Goal: Information Seeking & Learning: Learn about a topic

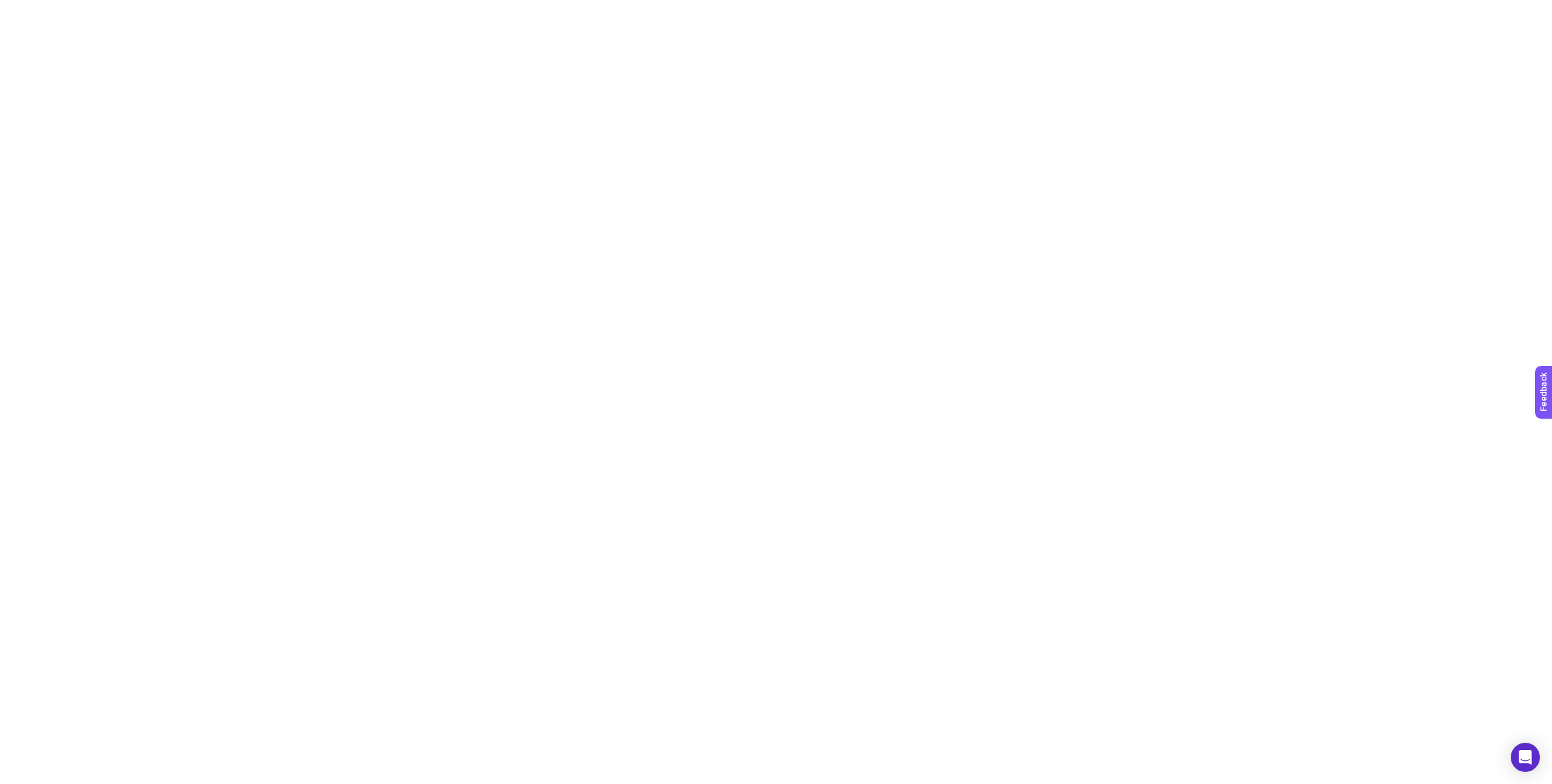
click at [936, 4] on html at bounding box center [776, 2] width 1552 height 4
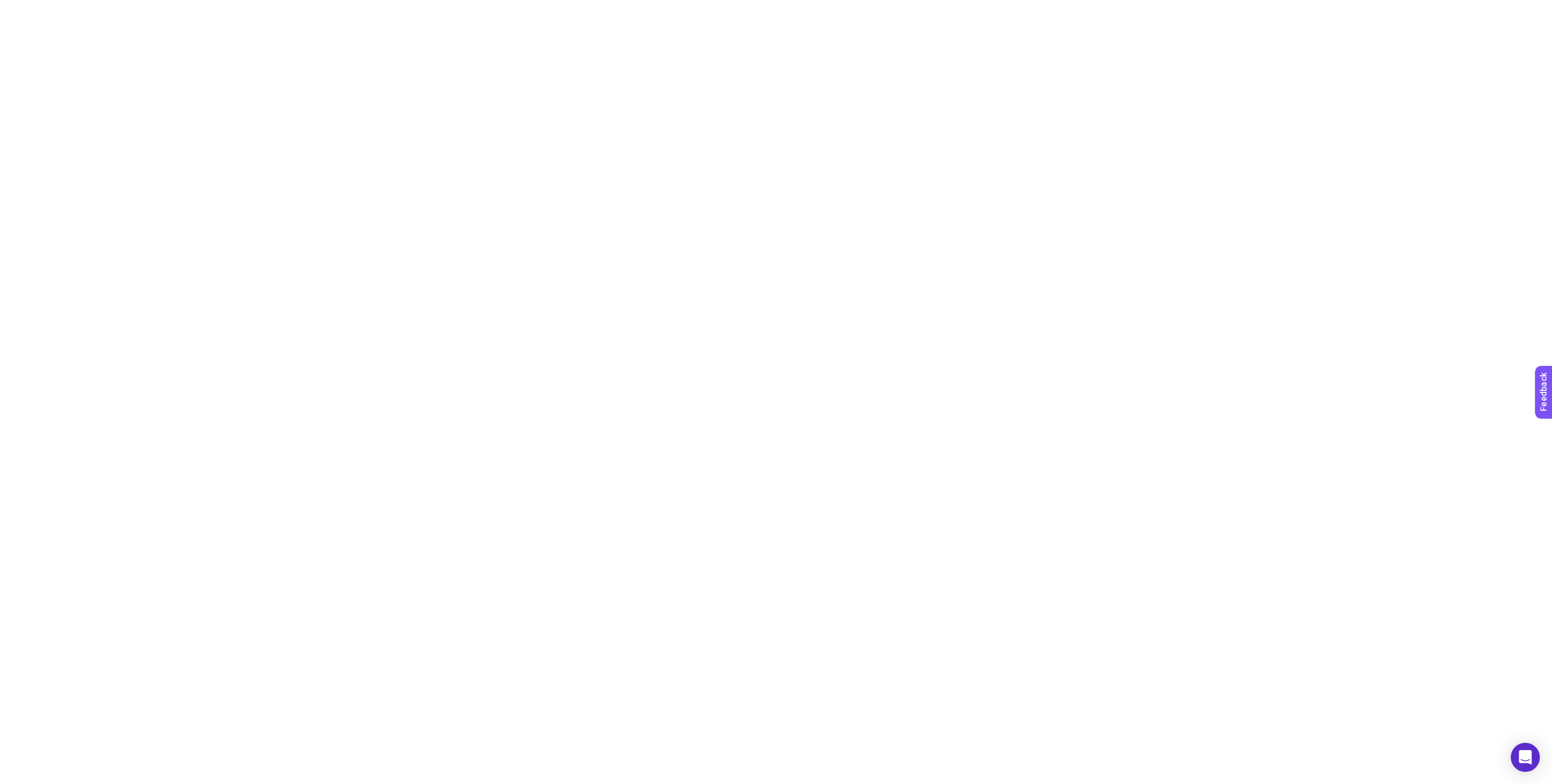
click at [936, 4] on html at bounding box center [776, 2] width 1552 height 4
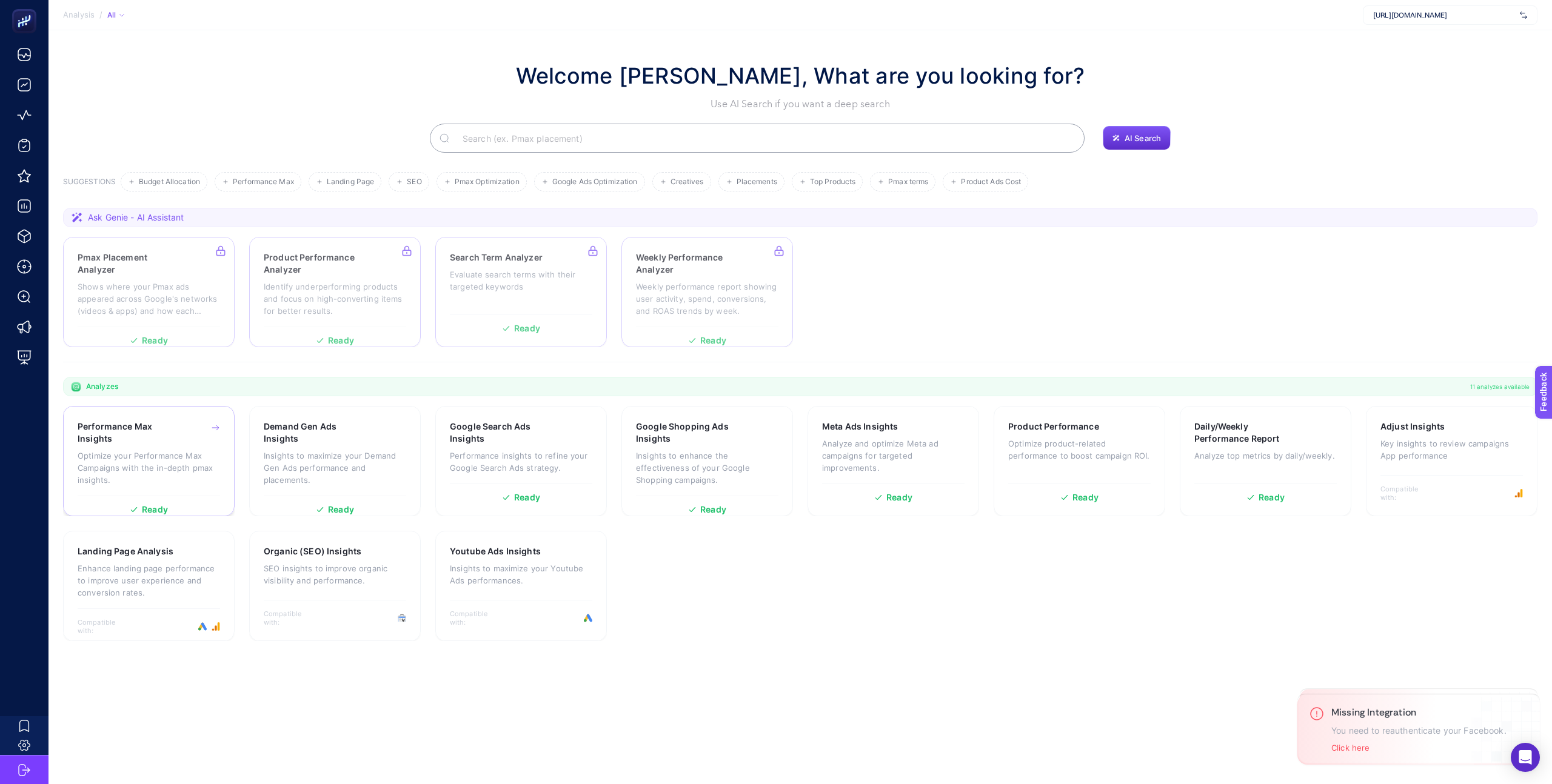
click at [160, 444] on h3 "Performance Max Insights" at bounding box center [130, 433] width 104 height 24
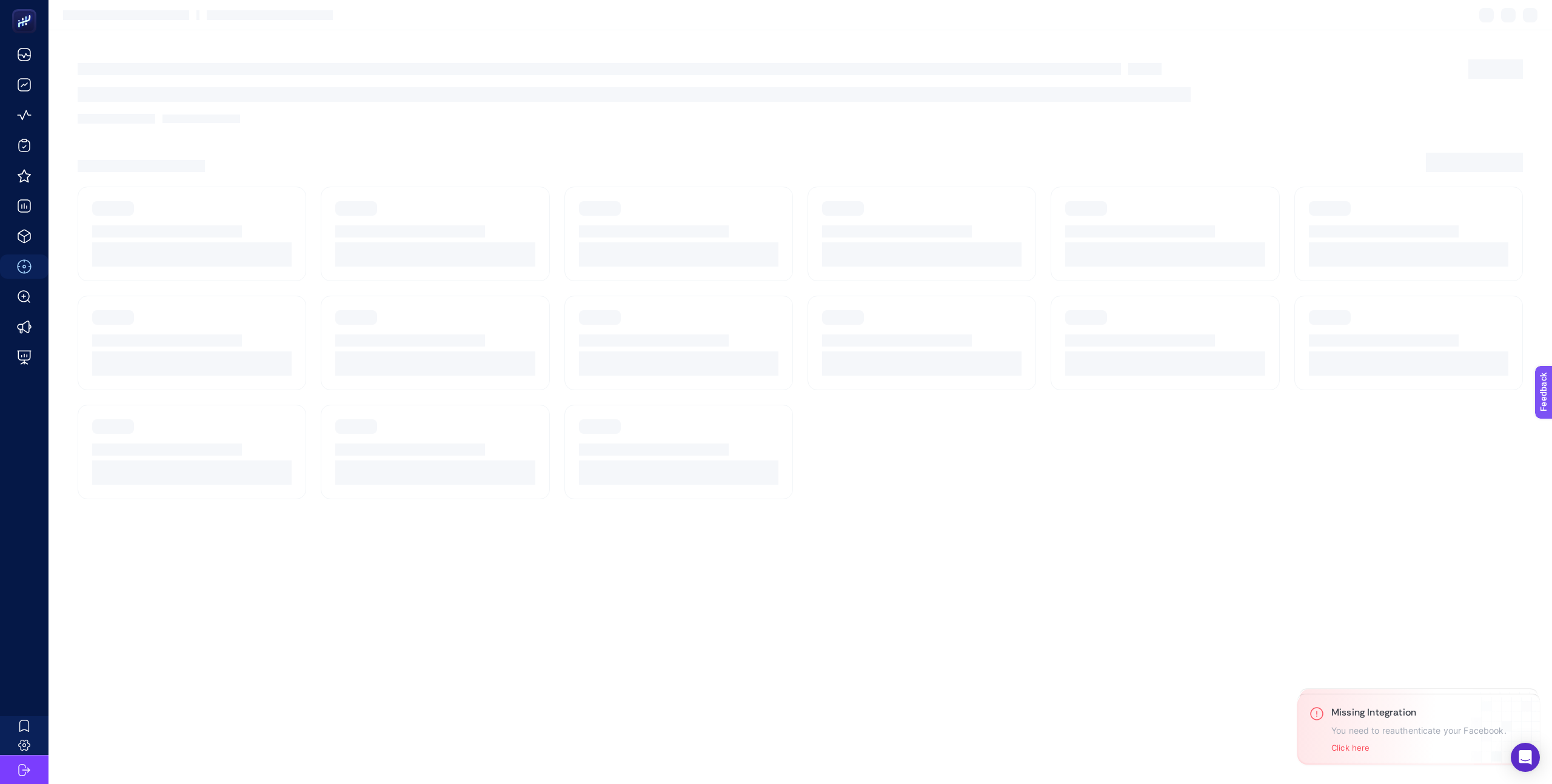
click at [574, 654] on article at bounding box center [800, 407] width 1503 height 754
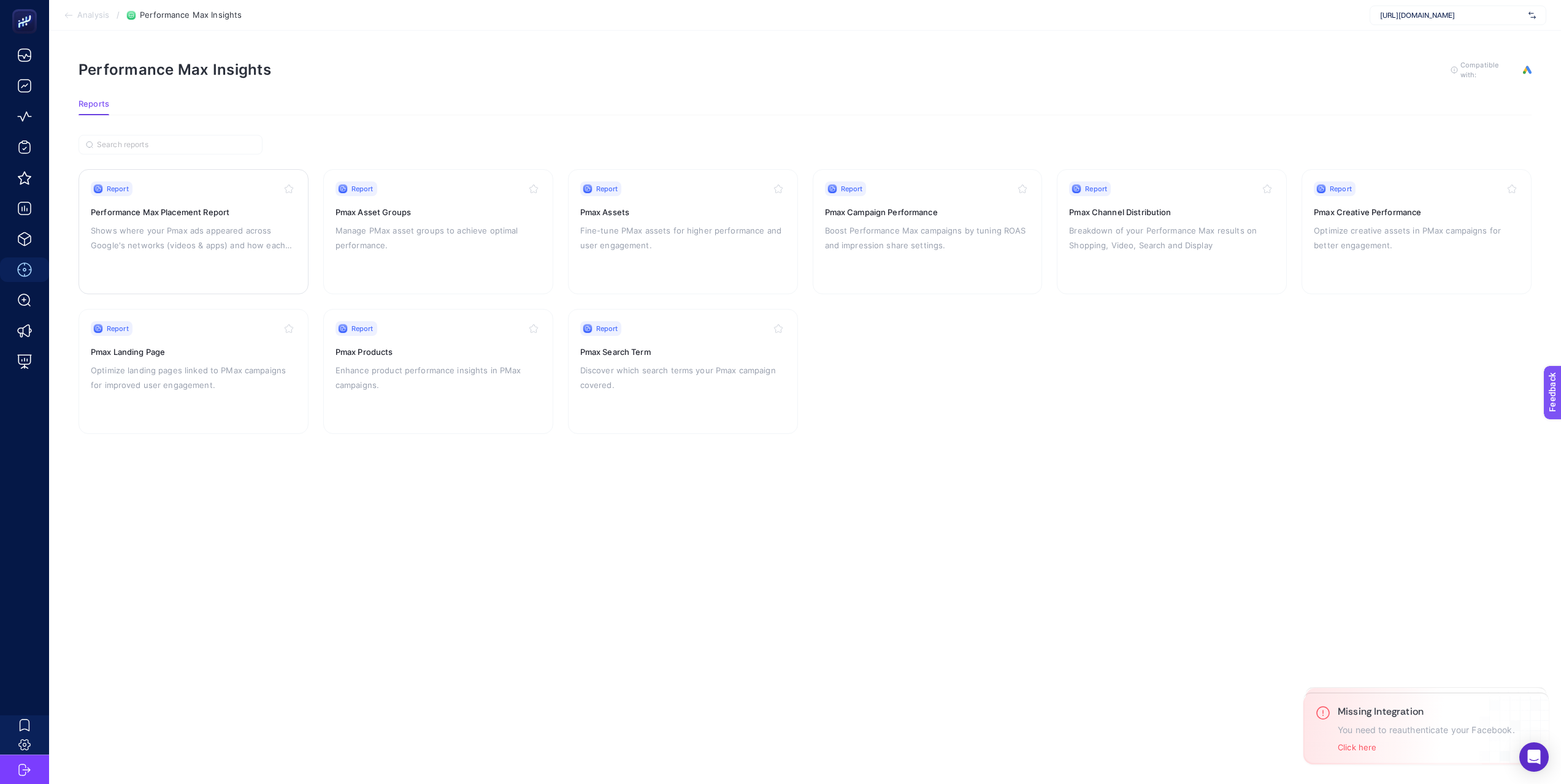
click at [236, 206] on h3 "Performance Max Placement Report" at bounding box center [193, 212] width 205 height 12
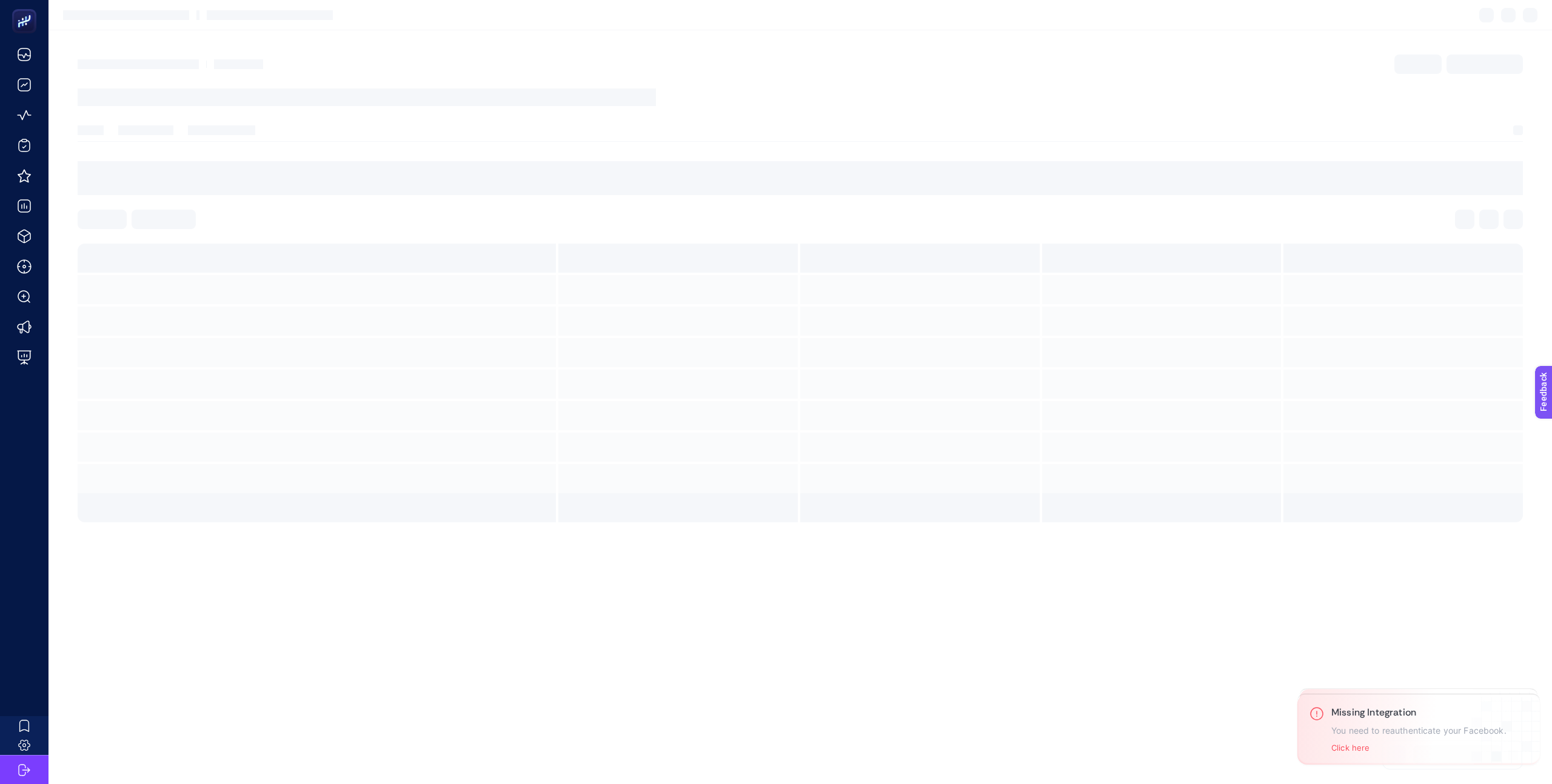
click at [450, 338] on div at bounding box center [317, 353] width 479 height 29
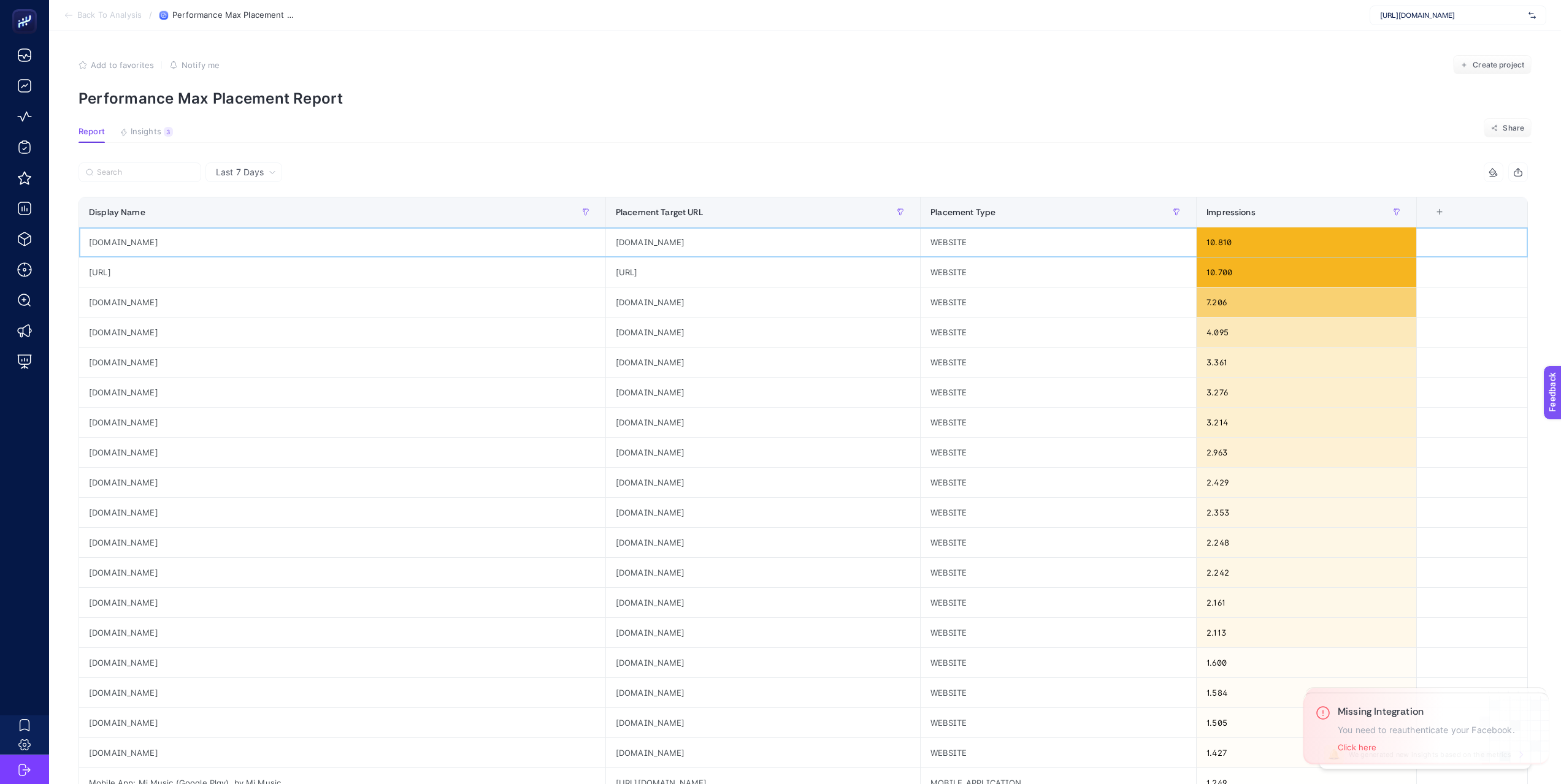
click at [120, 242] on div "[DOMAIN_NAME]" at bounding box center [342, 242] width 526 height 30
copy tr "[DOMAIN_NAME]"
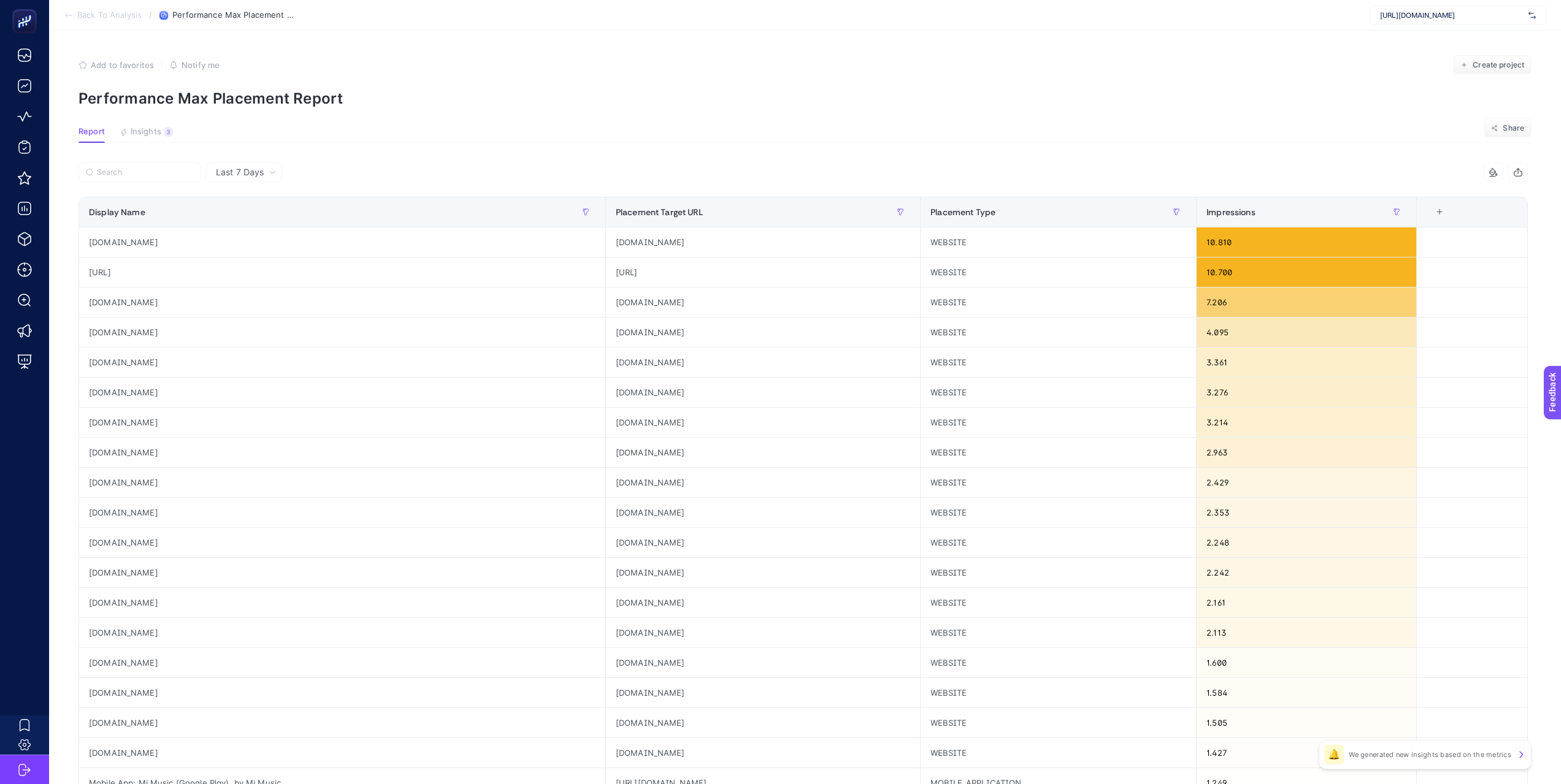
click at [815, 121] on article "Add to favorites false Notify me Create project Performance Max Placement Repor…" at bounding box center [805, 509] width 1512 height 958
click at [259, 246] on div "[DOMAIN_NAME]" at bounding box center [342, 242] width 526 height 30
copy tr "[DOMAIN_NAME]"
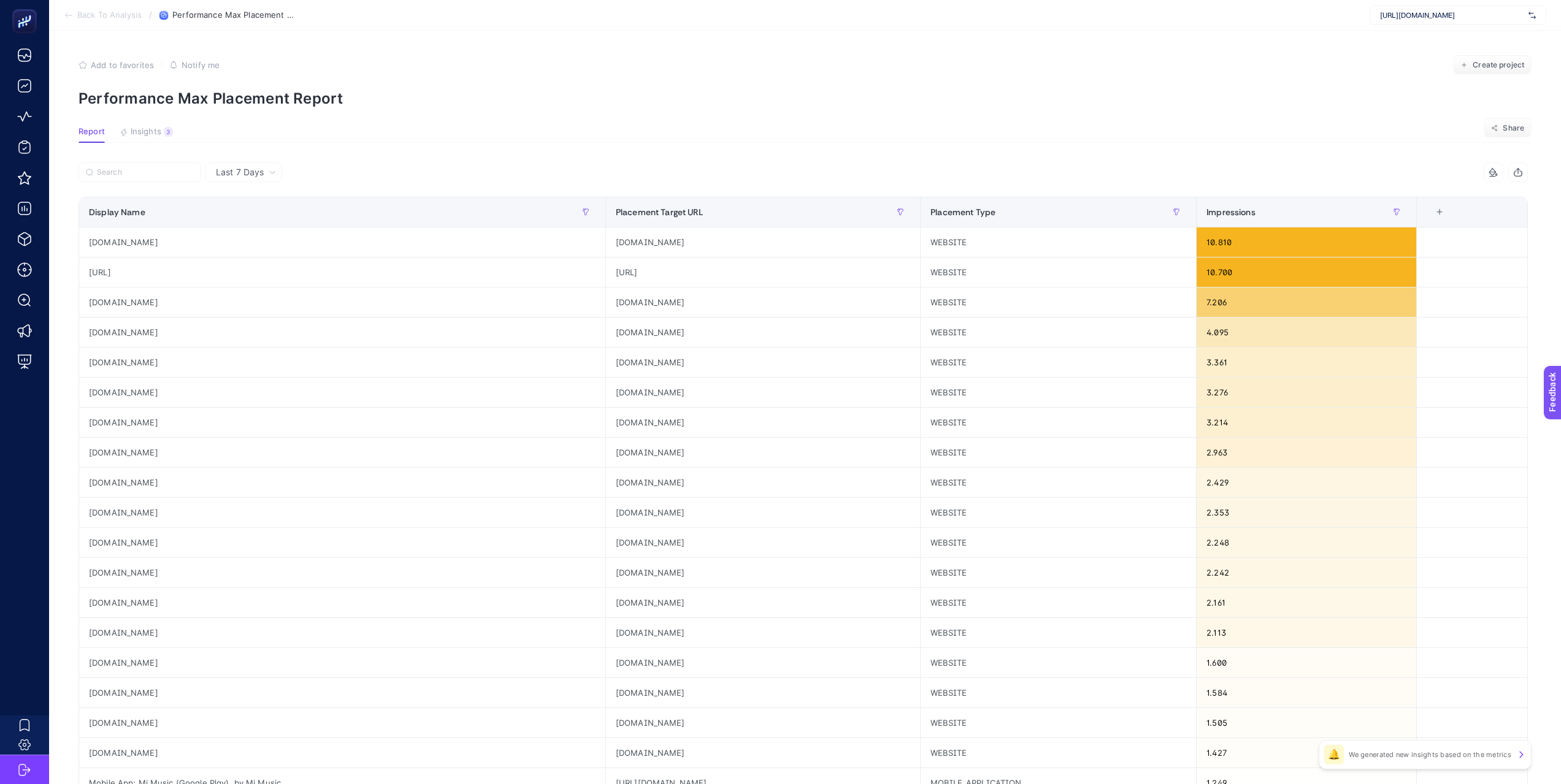
click at [615, 36] on article "Add to favorites false Notify me Create project Performance Max Placement Repor…" at bounding box center [805, 509] width 1512 height 958
click at [260, 170] on span "Last 7 Days" at bounding box center [239, 172] width 48 height 12
click at [262, 217] on li "Last 30 Days" at bounding box center [243, 220] width 69 height 22
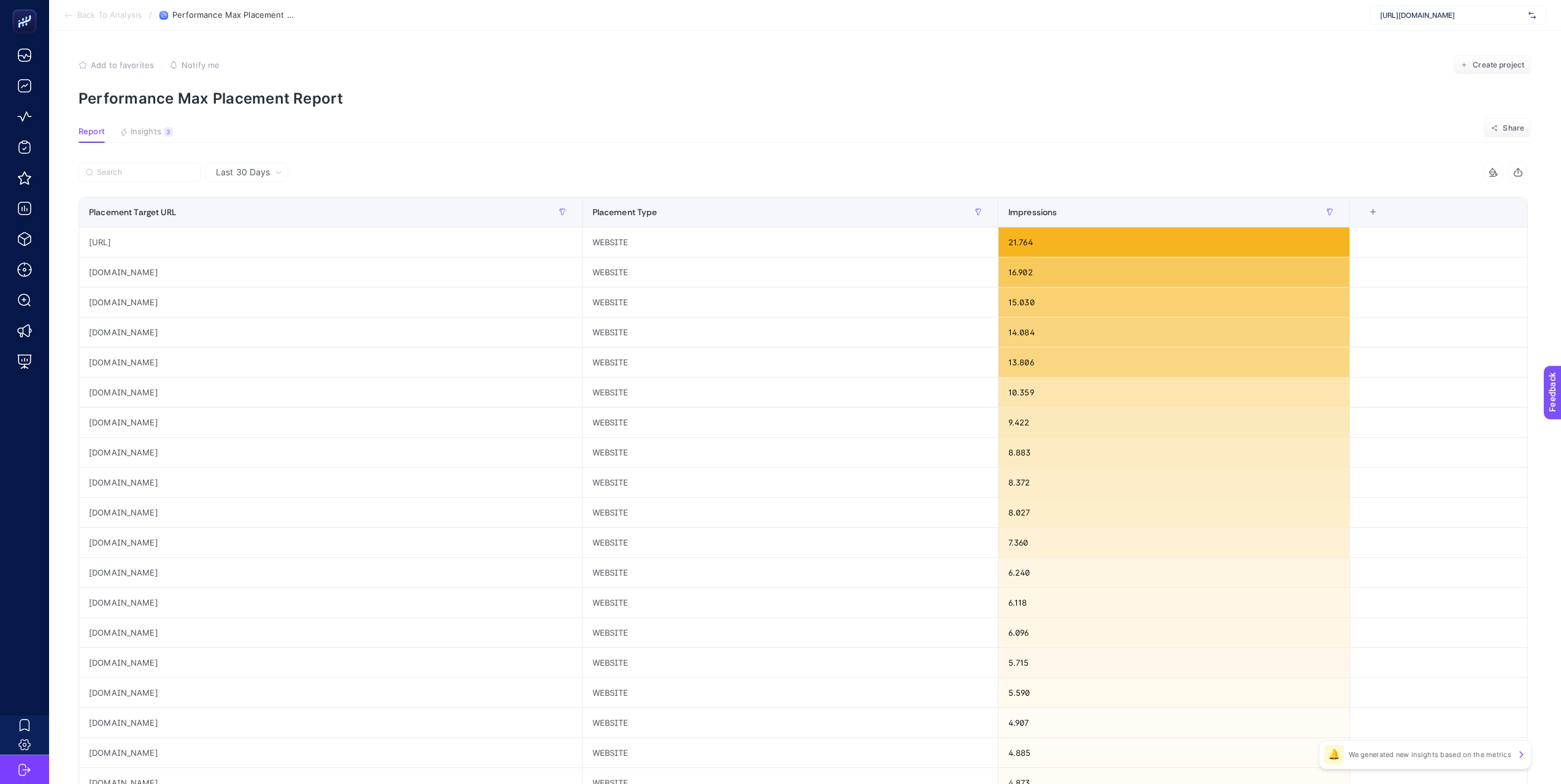
click at [381, 143] on article "Add to favorites false Notify me Create project Performance Max Placement Repor…" at bounding box center [805, 509] width 1512 height 958
click at [114, 239] on div "[URL]" at bounding box center [330, 242] width 503 height 30
copy tr "[URL]"
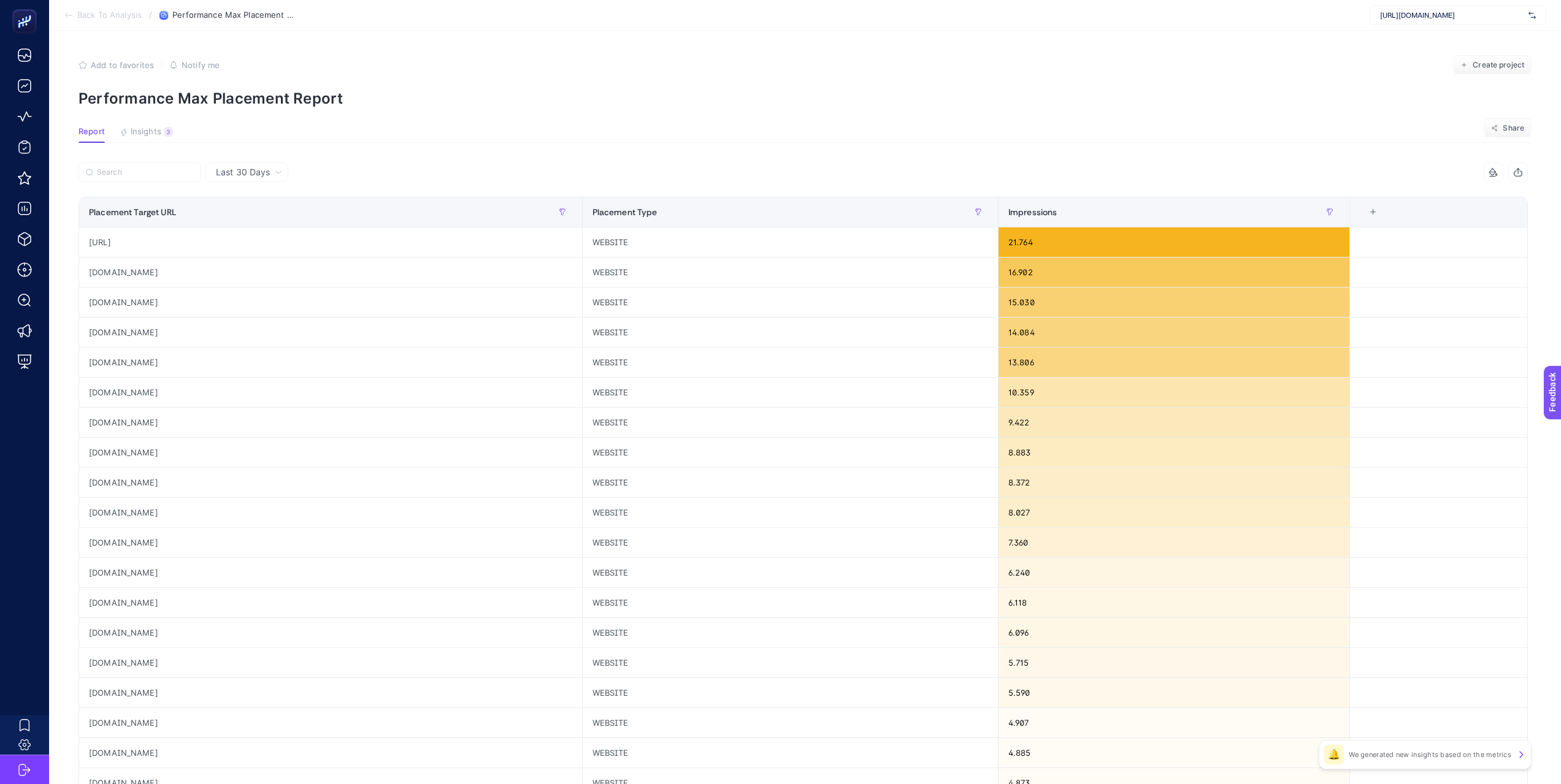
click at [633, 65] on div "Add to favorites false Notify me Create project" at bounding box center [805, 65] width 1453 height 20
click at [778, 419] on div "WEBSITE" at bounding box center [790, 422] width 415 height 30
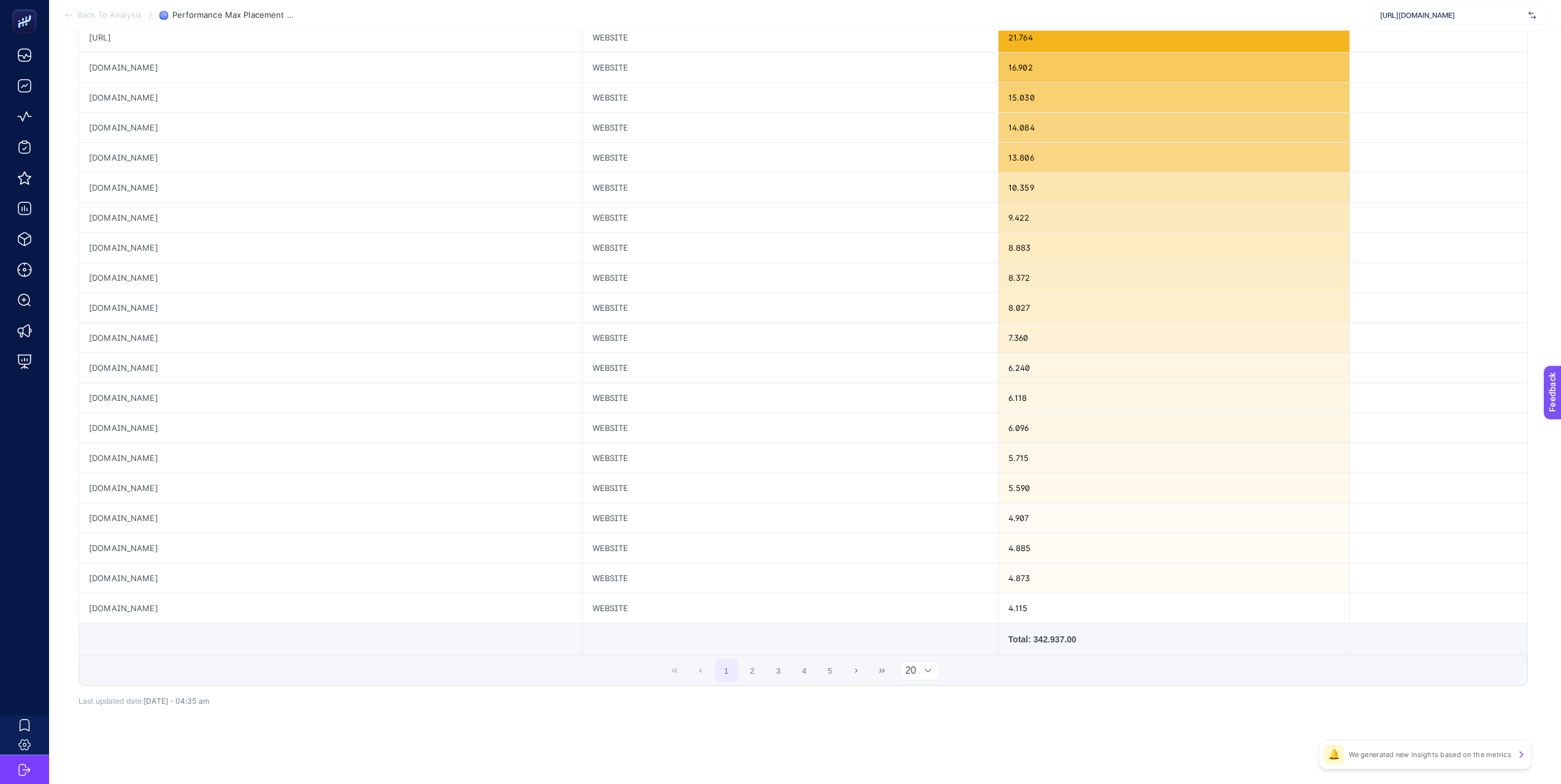
click at [936, 661] on div at bounding box center [928, 670] width 23 height 18
click at [915, 717] on li "50" at bounding box center [924, 722] width 41 height 24
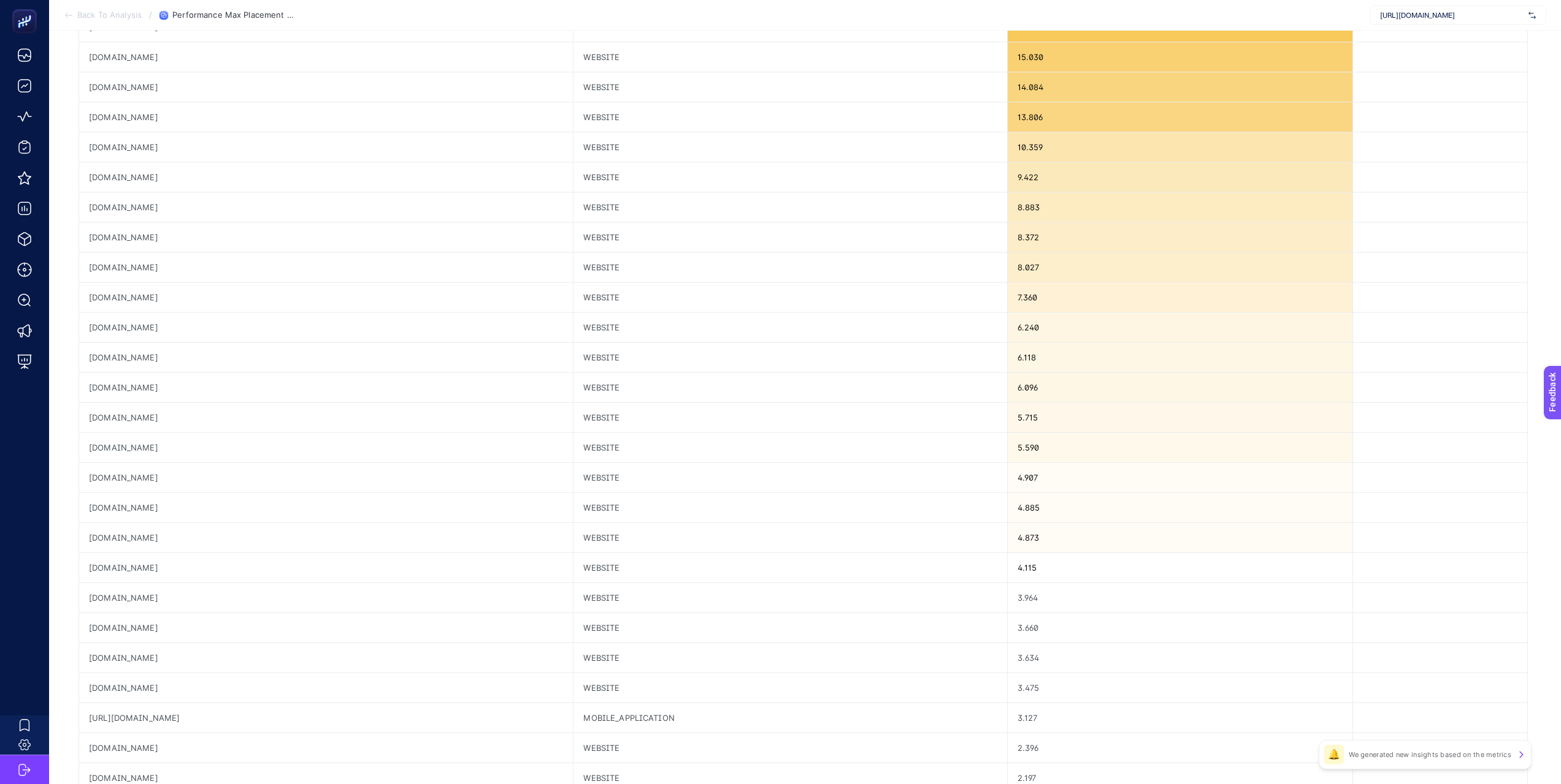
scroll to position [0, 5]
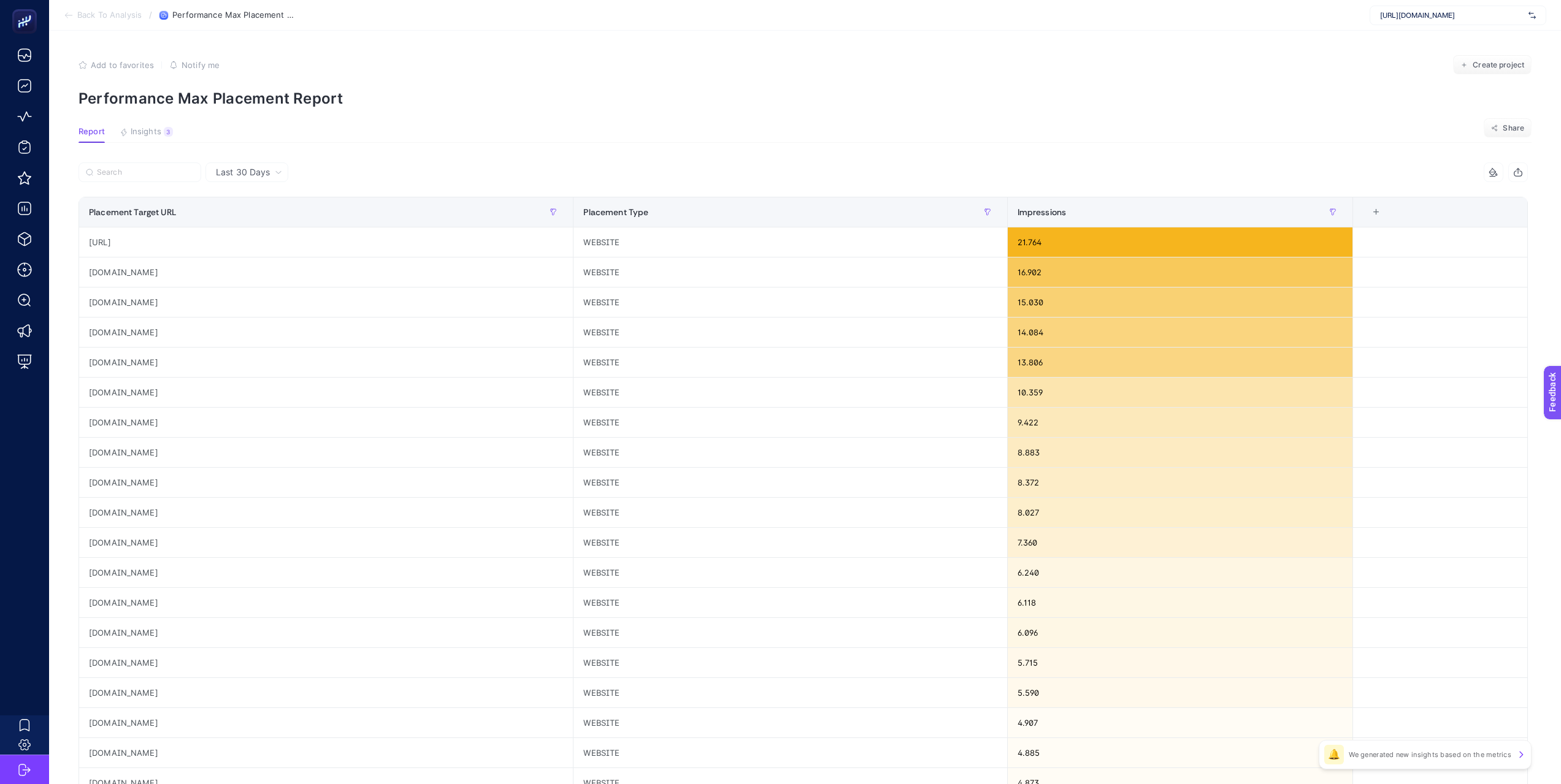
click at [609, 135] on section "Report Insights 3 We generated new insights based on the metrics Share" at bounding box center [805, 135] width 1453 height 16
click at [632, 24] on section "Back To Analysis / Performance Max Placement Report [URL][DOMAIN_NAME]" at bounding box center [805, 15] width 1512 height 30
click at [668, 92] on p "Performance Max Placement Report" at bounding box center [805, 98] width 1453 height 17
click at [254, 177] on span "Last 30 Days" at bounding box center [242, 172] width 54 height 12
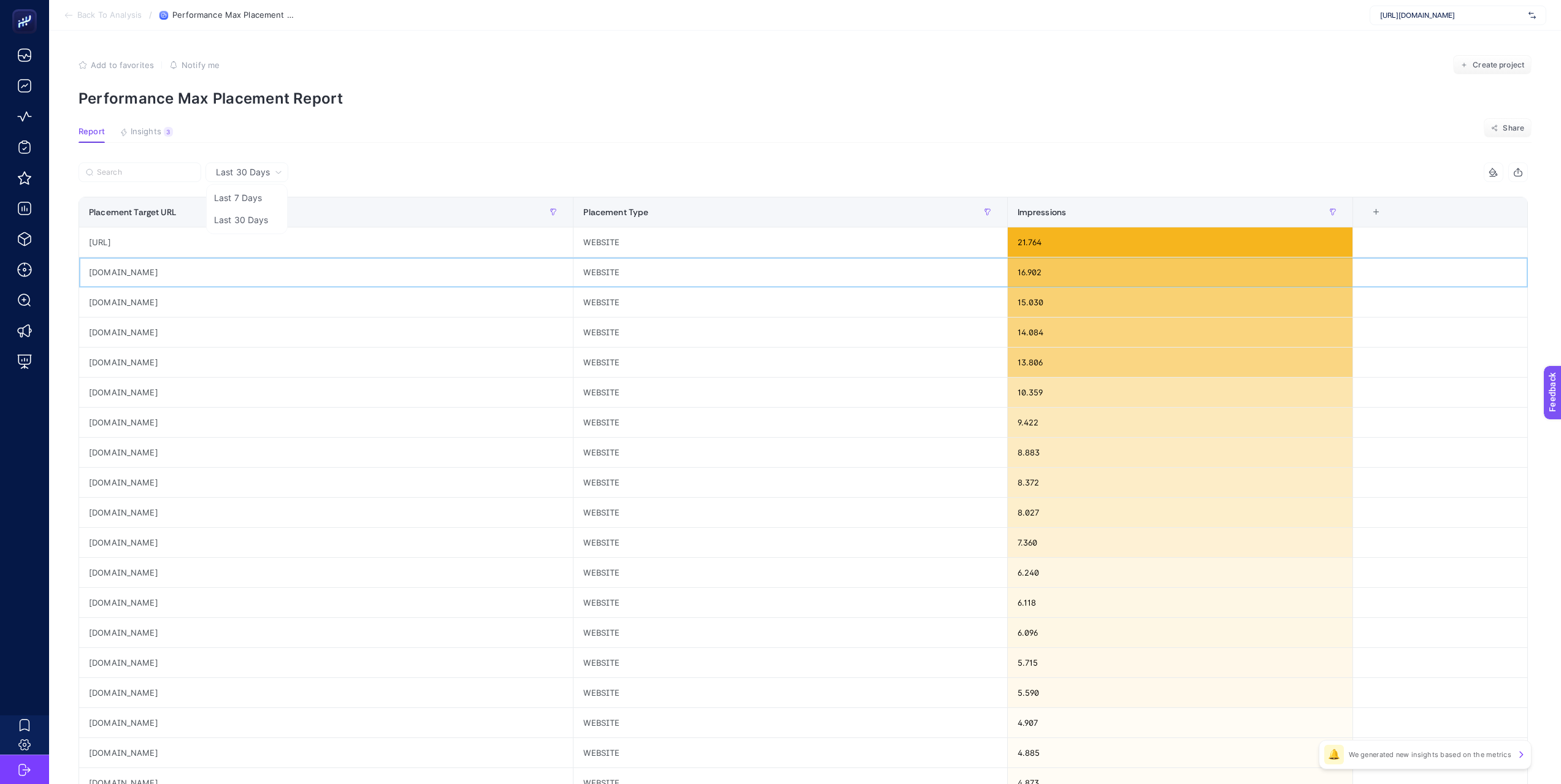
click at [216, 283] on div "[DOMAIN_NAME]" at bounding box center [326, 272] width 494 height 30
click at [214, 313] on div "[DOMAIN_NAME]" at bounding box center [326, 302] width 494 height 30
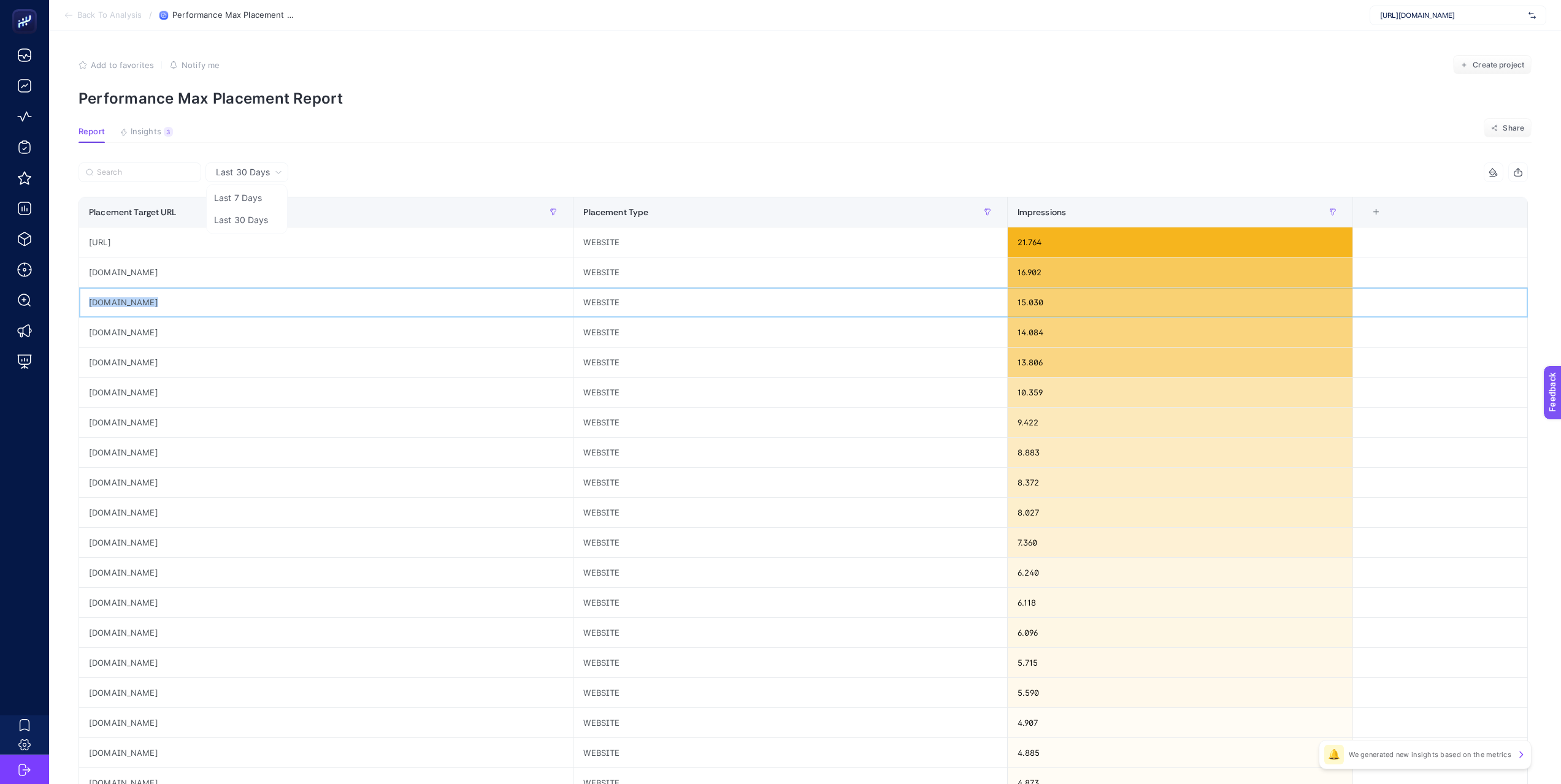
copy tr "[DOMAIN_NAME]"
click at [346, 436] on div "[DOMAIN_NAME]" at bounding box center [326, 422] width 494 height 30
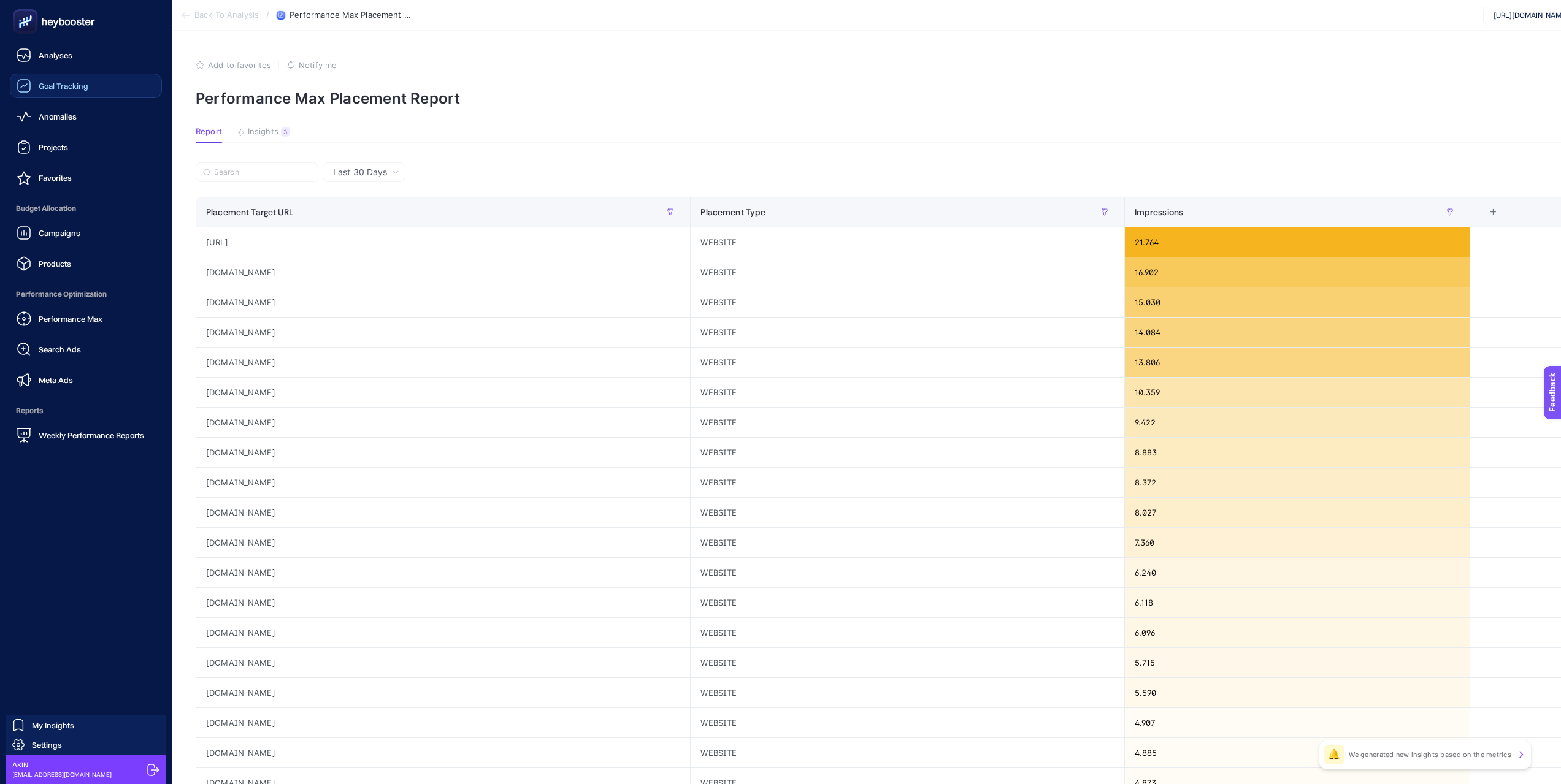
click at [130, 89] on link "Goal Tracking" at bounding box center [86, 86] width 152 height 24
click at [115, 119] on link "Anomalies" at bounding box center [86, 117] width 152 height 24
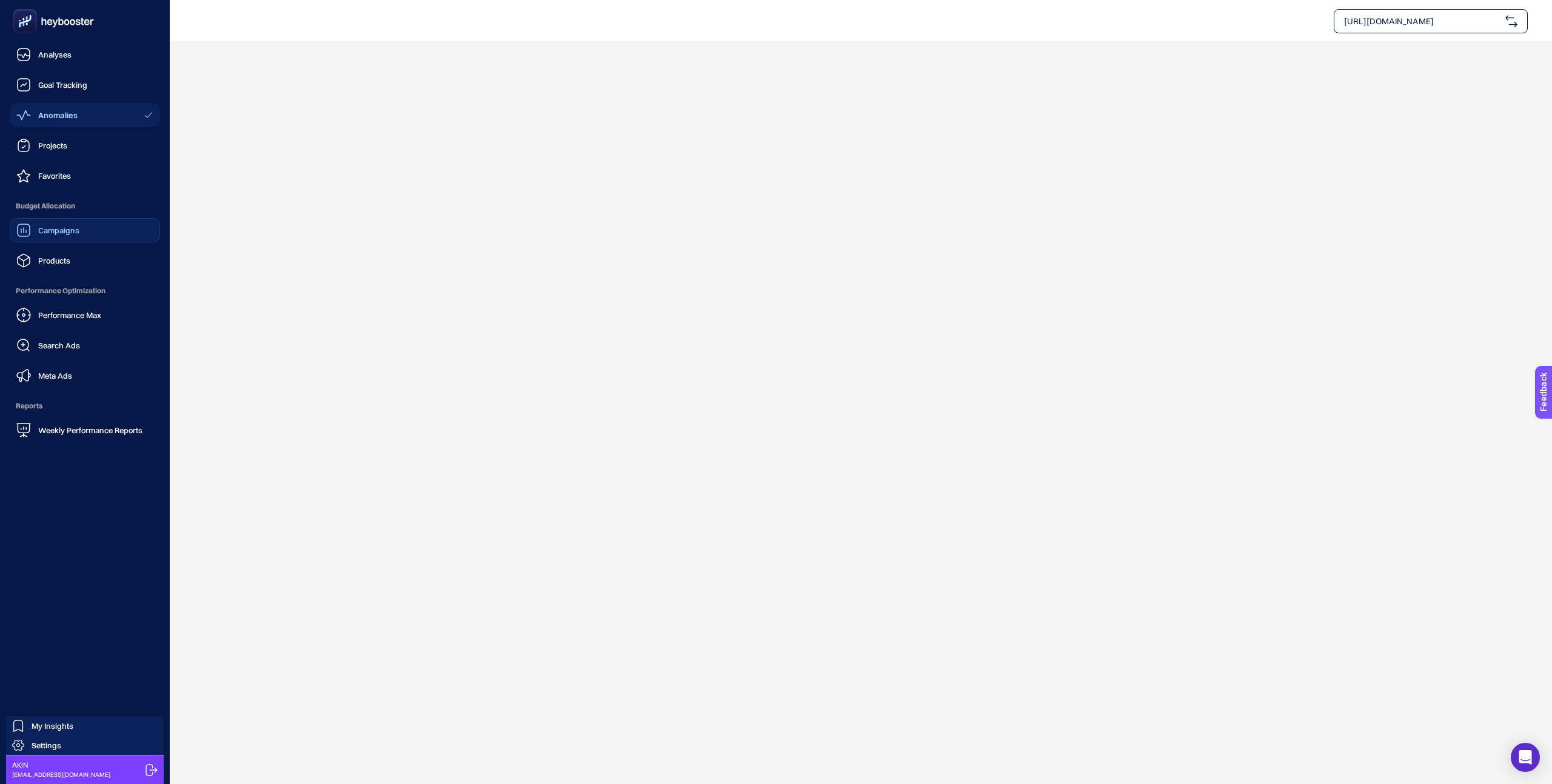
click at [97, 234] on link "Campaigns" at bounding box center [85, 230] width 151 height 24
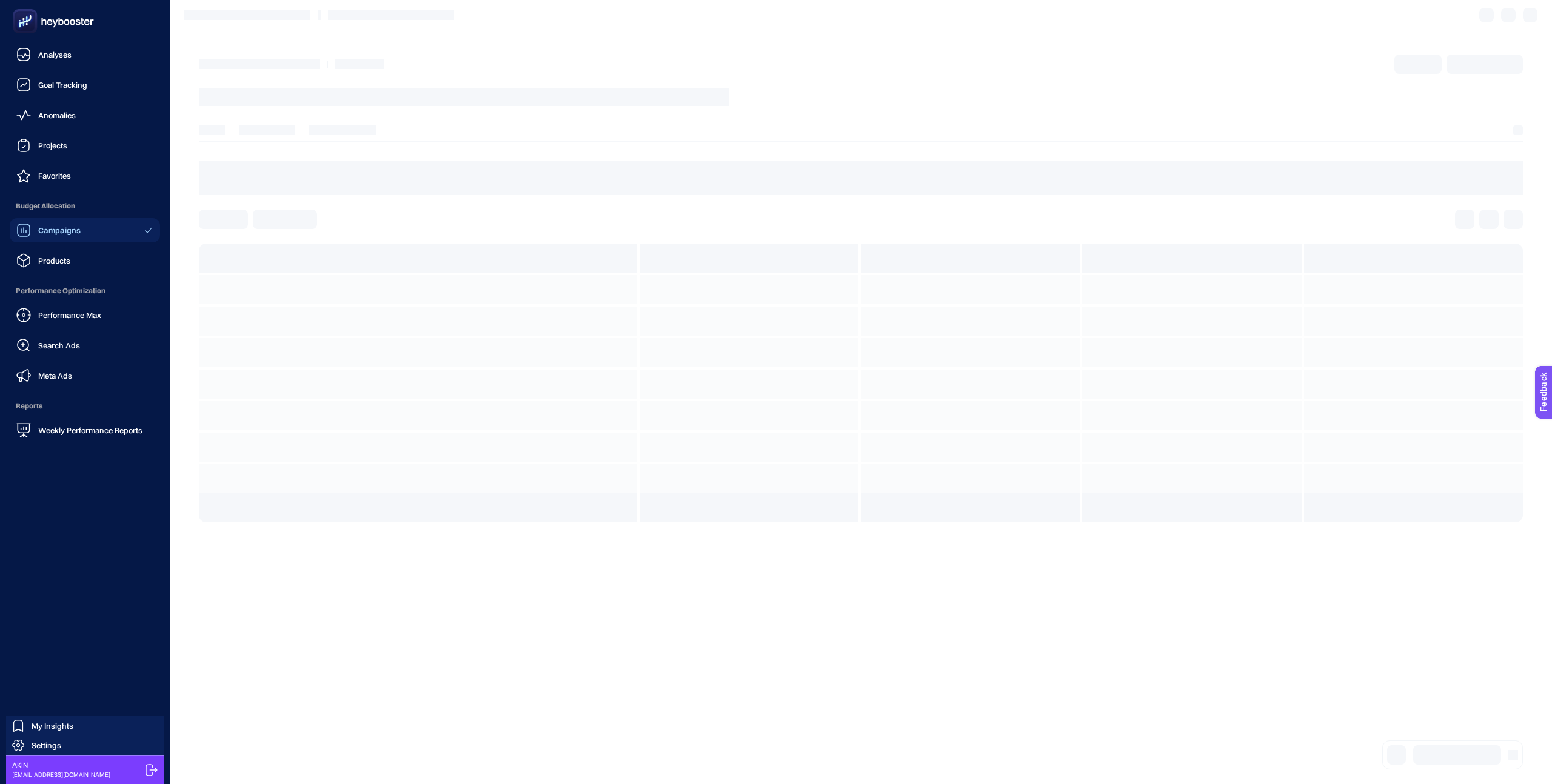
click at [395, 392] on section at bounding box center [861, 383] width 1324 height 279
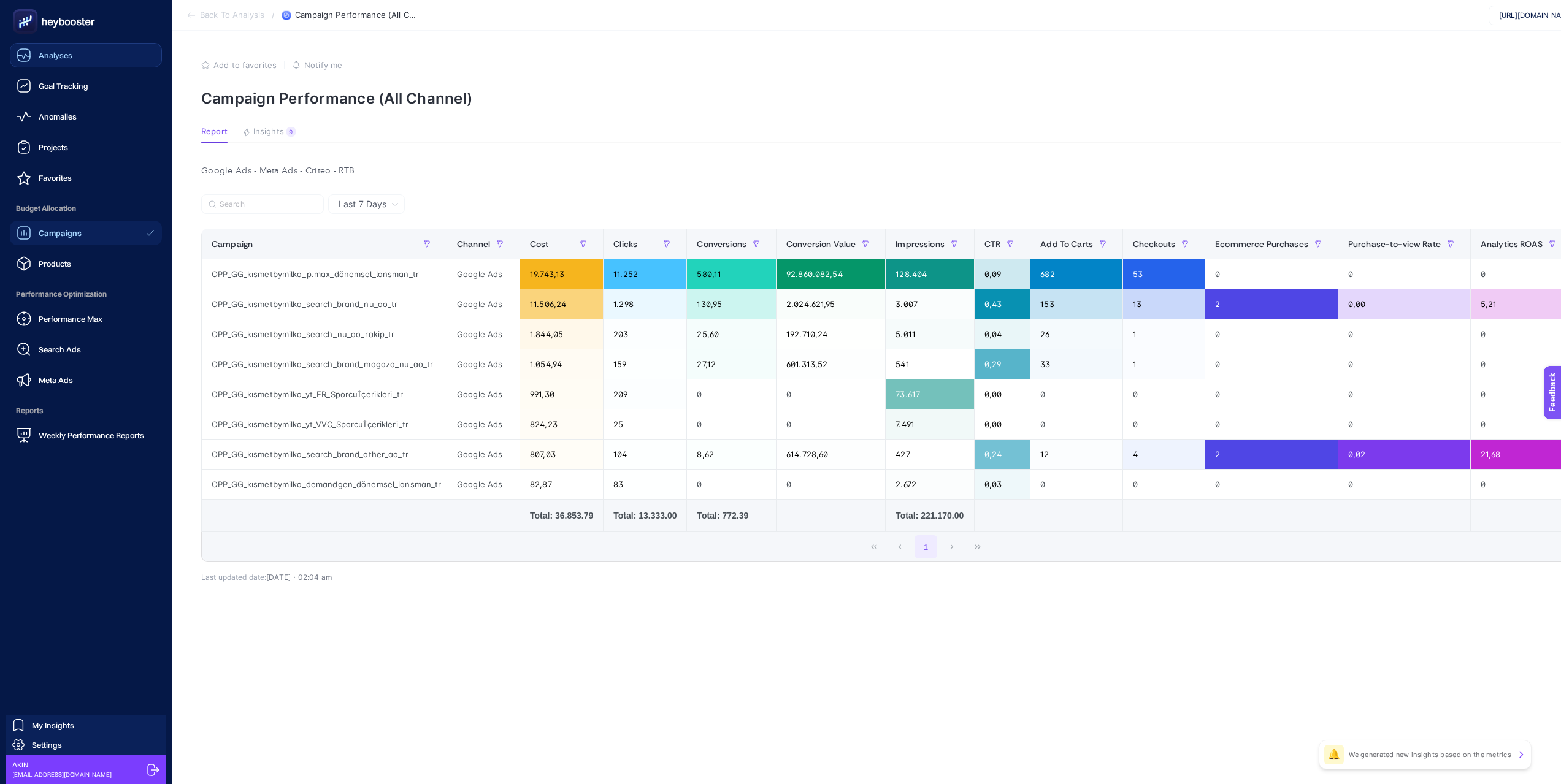
click at [107, 54] on link "Analyses" at bounding box center [86, 55] width 152 height 24
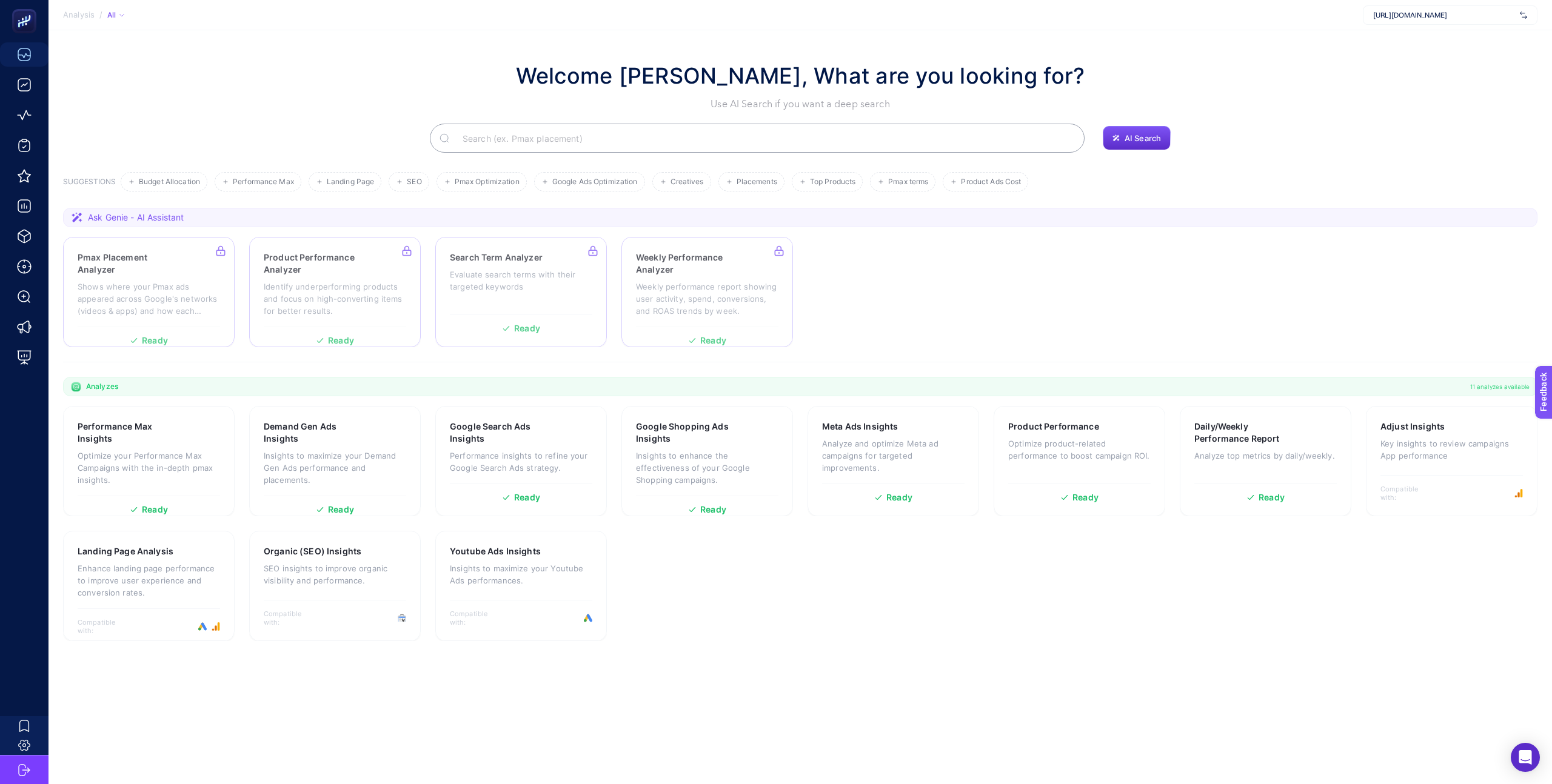
click at [1103, 240] on section "Pmax Placement Analyzer Shows where your Pmax ads appeared across Google's netw…" at bounding box center [800, 291] width 1474 height 110
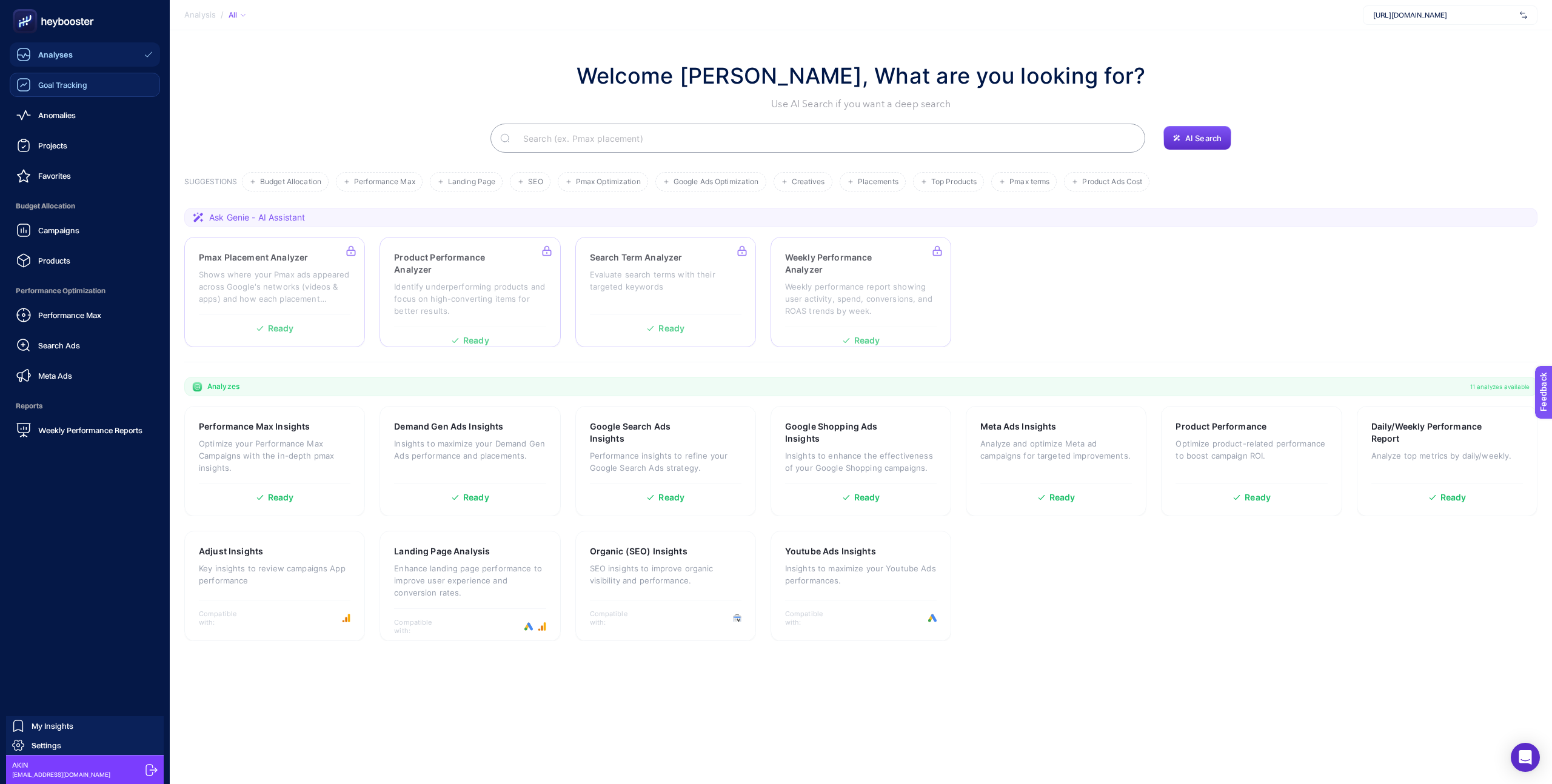
click at [50, 94] on link "Goal Tracking" at bounding box center [85, 85] width 151 height 24
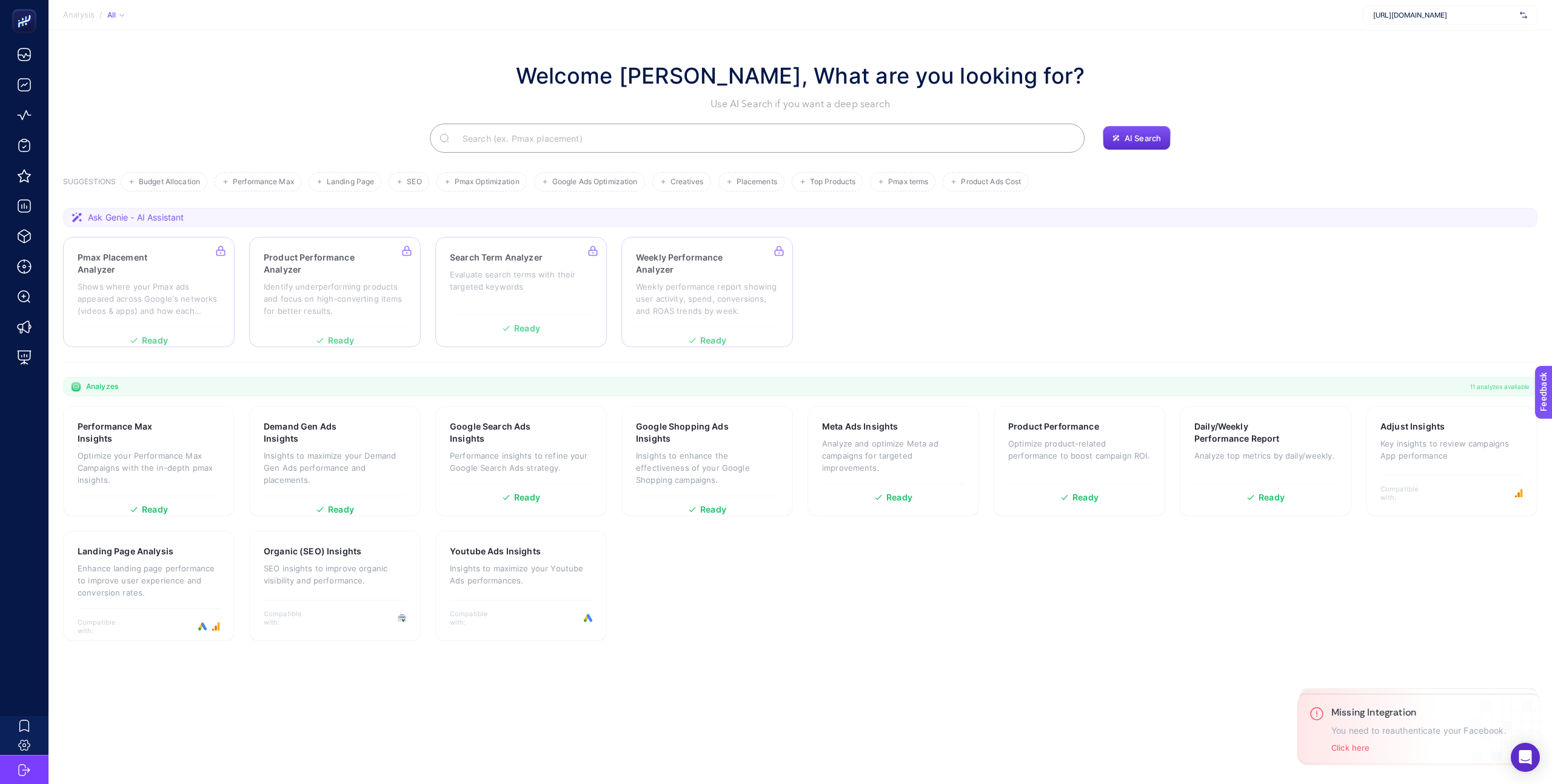
click at [773, 642] on section "Welcome AKIN, What are you looking for? Use AI Search if you want a deep search…" at bounding box center [800, 387] width 1503 height 715
click at [1001, 606] on section "Performance Max Insights Optimize your Performance Max Campaigns with the in-de…" at bounding box center [800, 523] width 1474 height 235
click at [675, 604] on section "Performance Max Insights Optimize your Performance Max Campaigns with the in-de…" at bounding box center [800, 523] width 1474 height 235
click at [619, 602] on section "Performance Max Insights Optimize your Performance Max Campaigns with the in-de…" at bounding box center [800, 523] width 1474 height 235
click at [644, 605] on section "Performance Max Insights Optimize your Performance Max Campaigns with the in-de…" at bounding box center [800, 523] width 1474 height 235
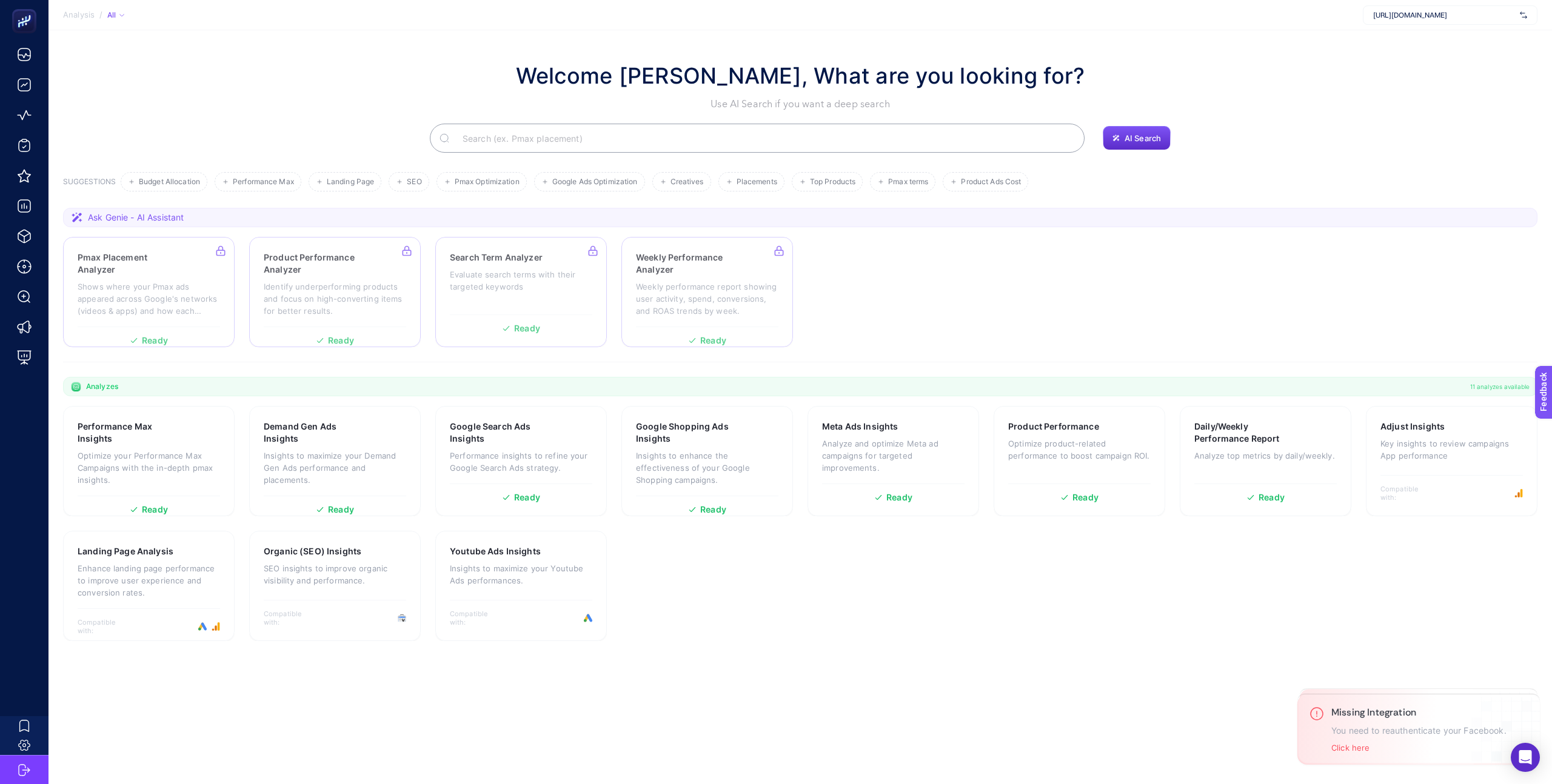
click at [646, 604] on section "Performance Max Insights Optimize your Performance Max Campaigns with the in-de…" at bounding box center [800, 523] width 1474 height 235
click at [545, 590] on div "Youtube Ads Insights Insights to maximize your Youtube Ads performances." at bounding box center [521, 571] width 142 height 52
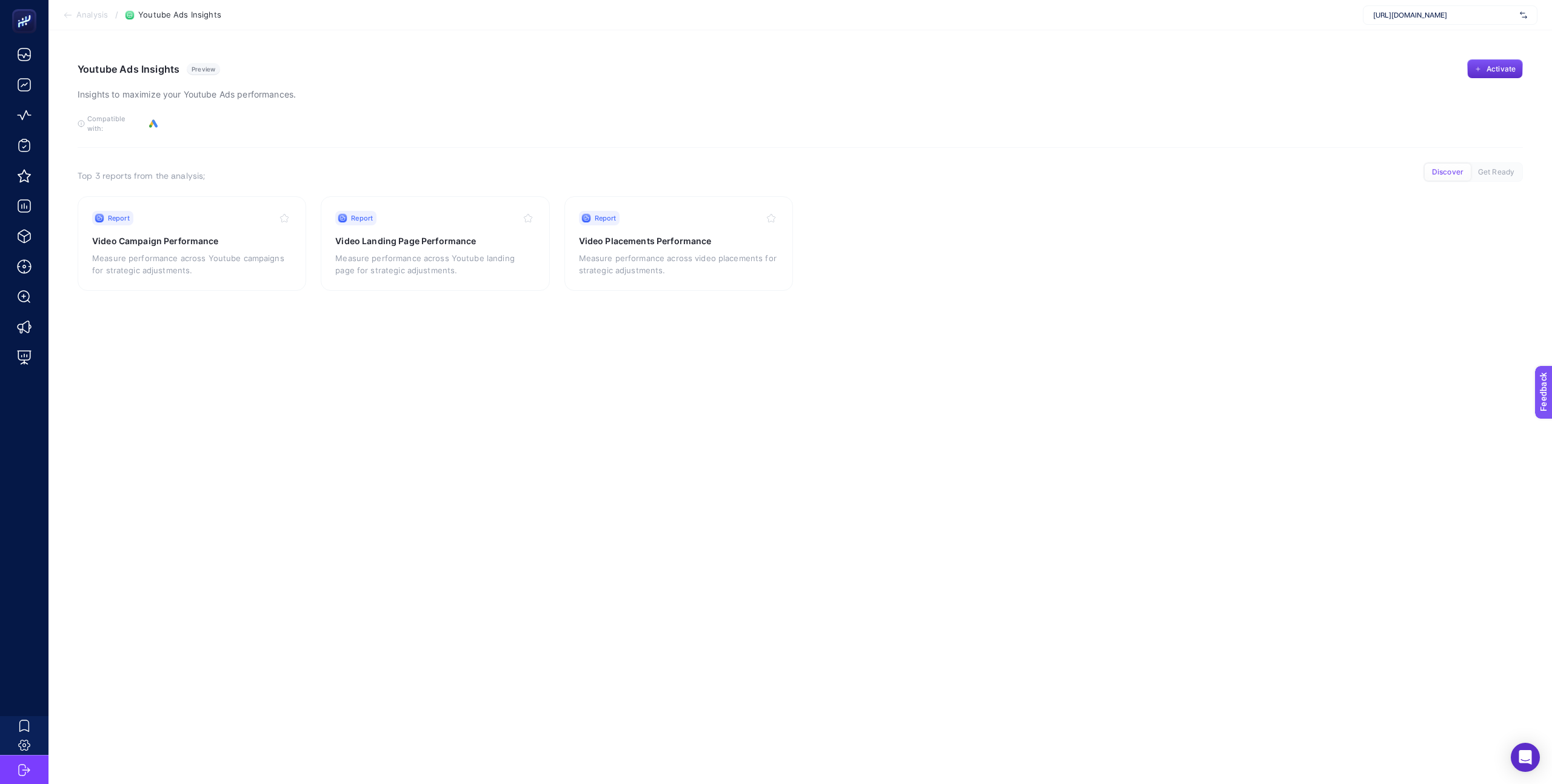
click at [532, 409] on article "Youtube Ads Insights Preview Insights to maximize your Youtube Ads performances…" at bounding box center [800, 407] width 1503 height 754
click at [720, 247] on div "Activate Analysis to get this report Also you will access all these reports and…" at bounding box center [679, 245] width 199 height 68
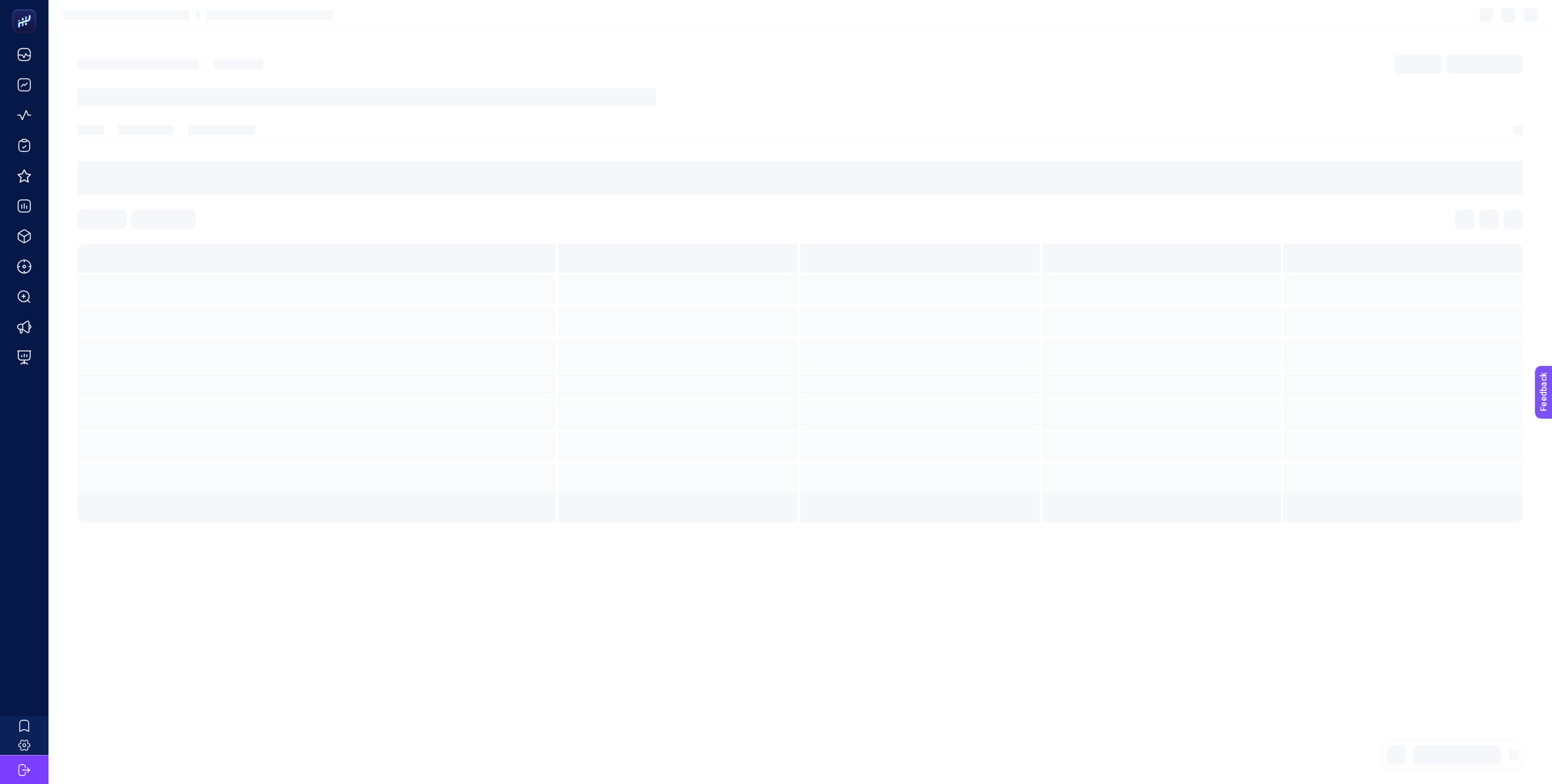
click at [720, 247] on section at bounding box center [800, 383] width 1445 height 279
click at [926, 423] on section at bounding box center [800, 383] width 1445 height 279
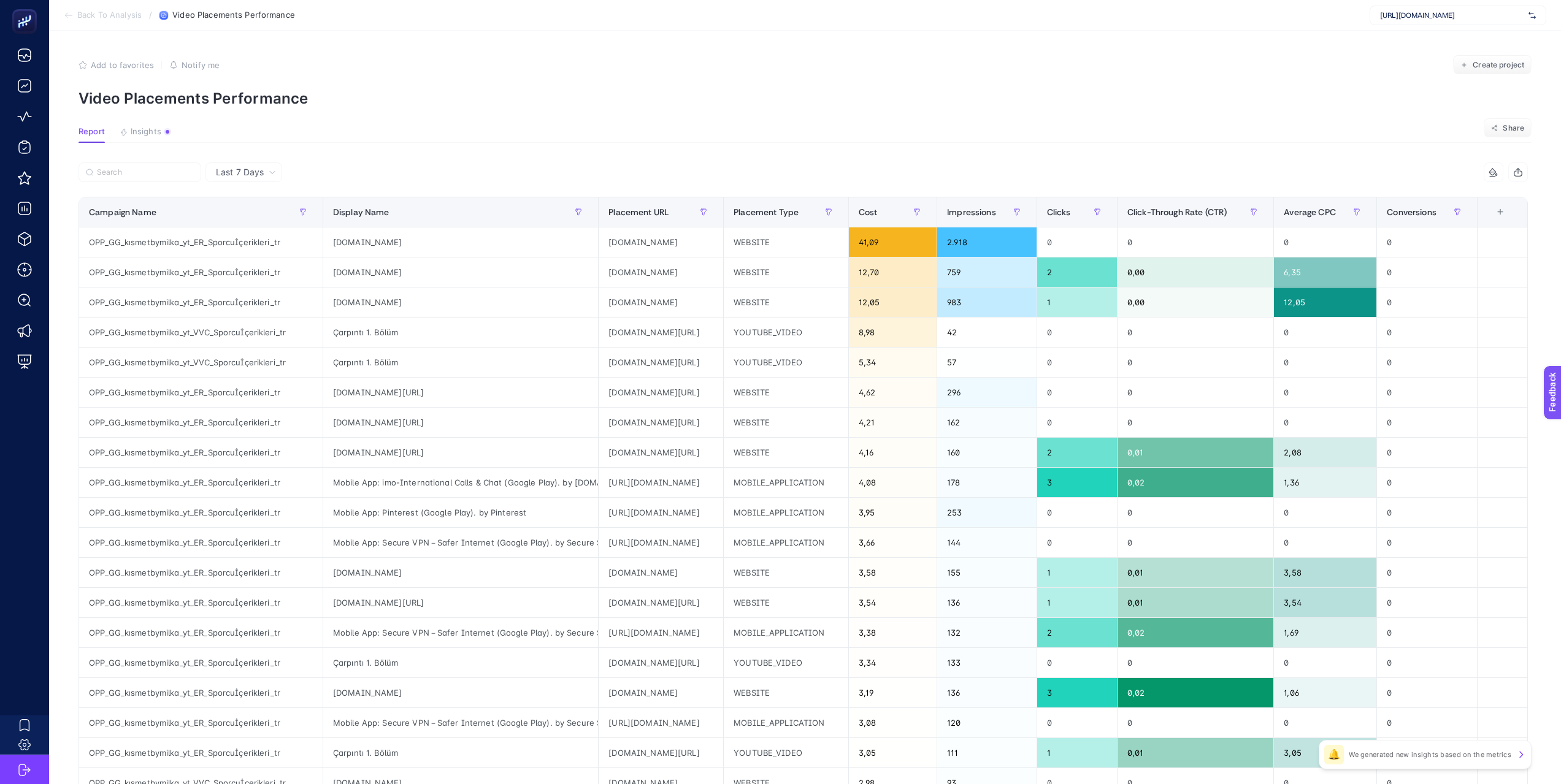
click at [272, 176] on div "Last 7 Days" at bounding box center [246, 172] width 70 height 8
click at [249, 172] on span "Last 7 Days" at bounding box center [239, 172] width 48 height 12
click at [268, 172] on div "Last 7 Days" at bounding box center [246, 172] width 70 height 8
click at [262, 176] on span "Last 7 Days" at bounding box center [239, 172] width 48 height 12
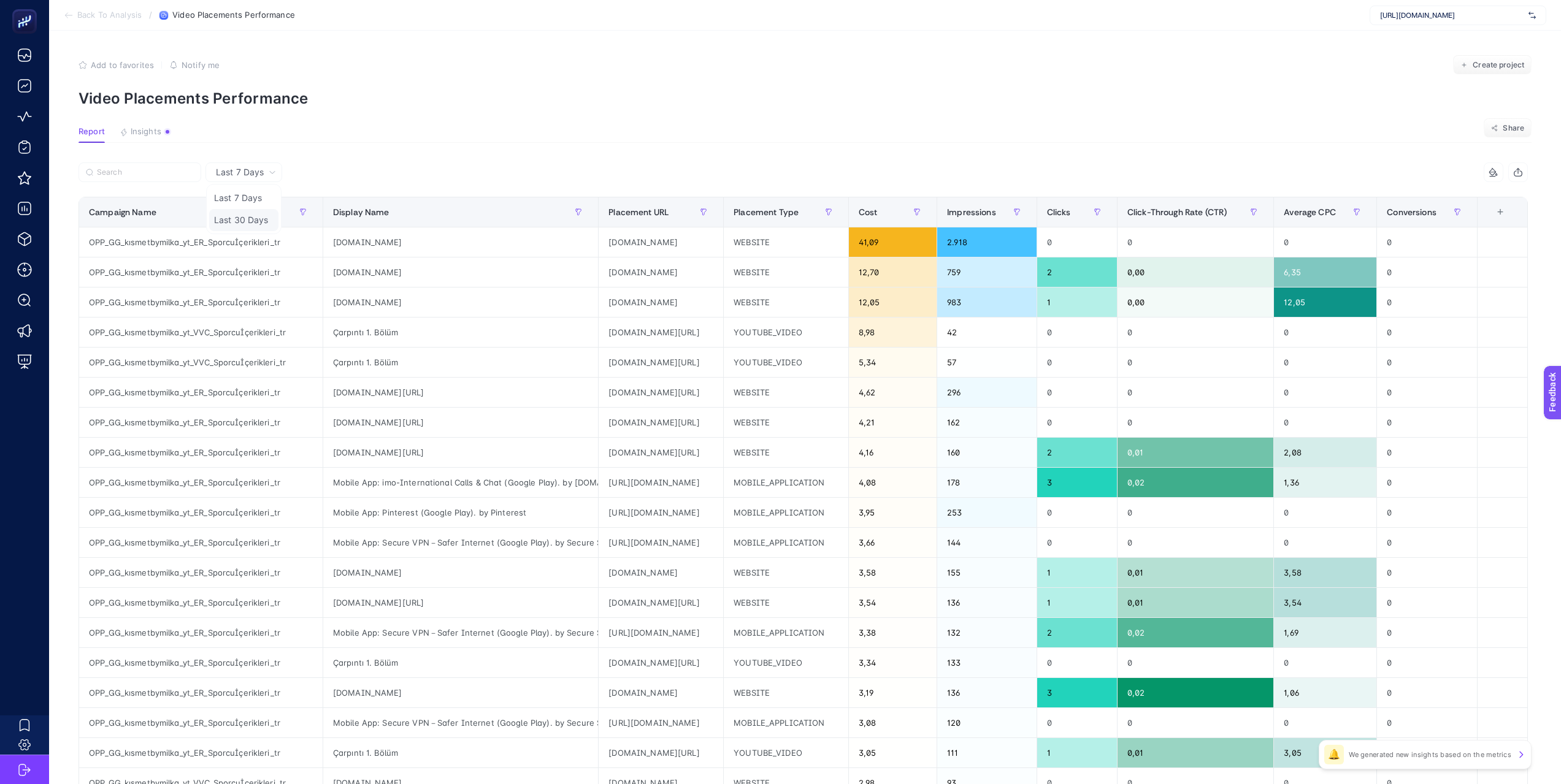
click at [265, 222] on li "Last 30 Days" at bounding box center [243, 220] width 69 height 22
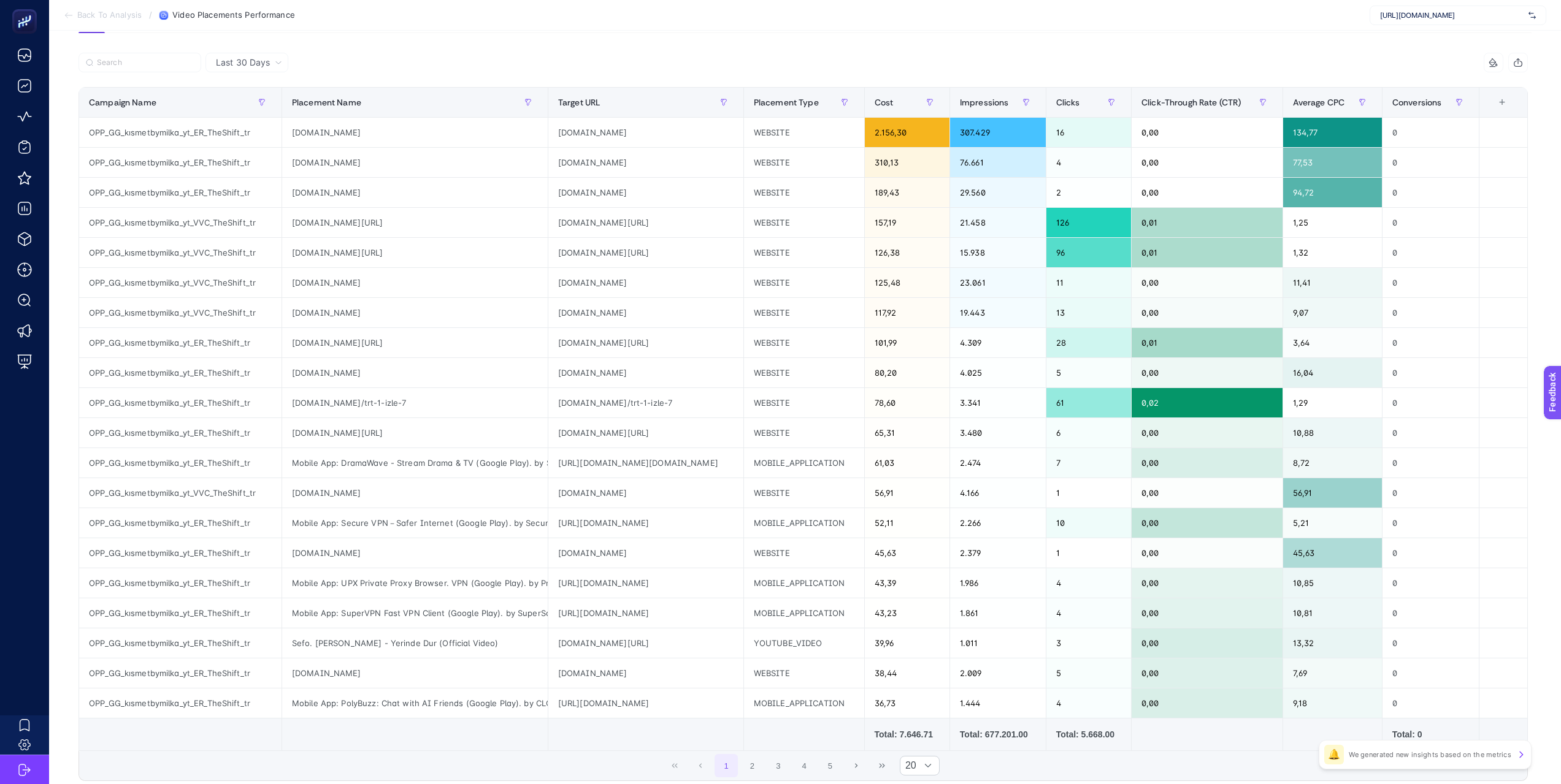
scroll to position [205, 0]
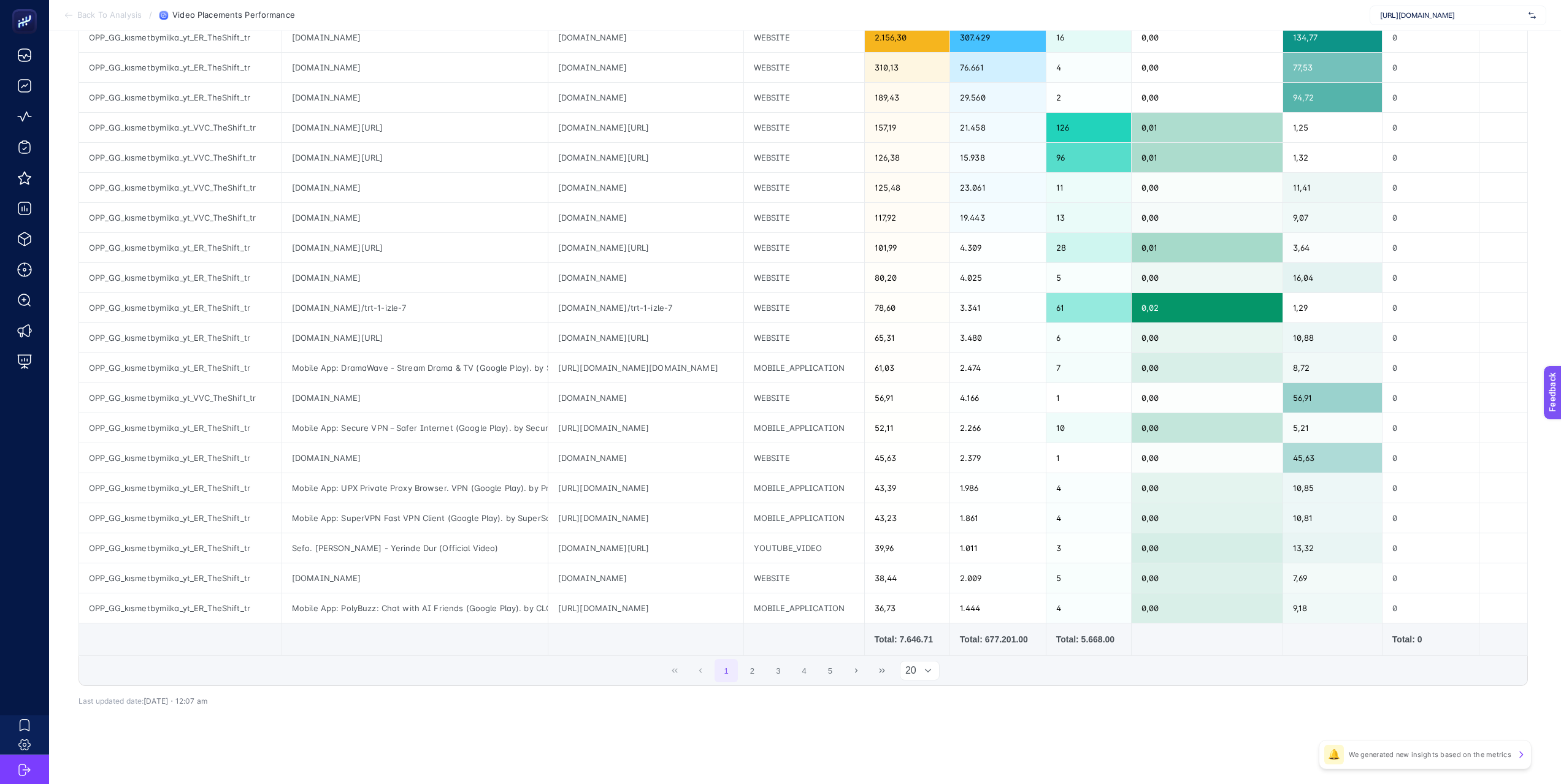
click at [909, 676] on span "20" at bounding box center [908, 670] width 16 height 18
click at [906, 728] on li "50" at bounding box center [924, 722] width 41 height 24
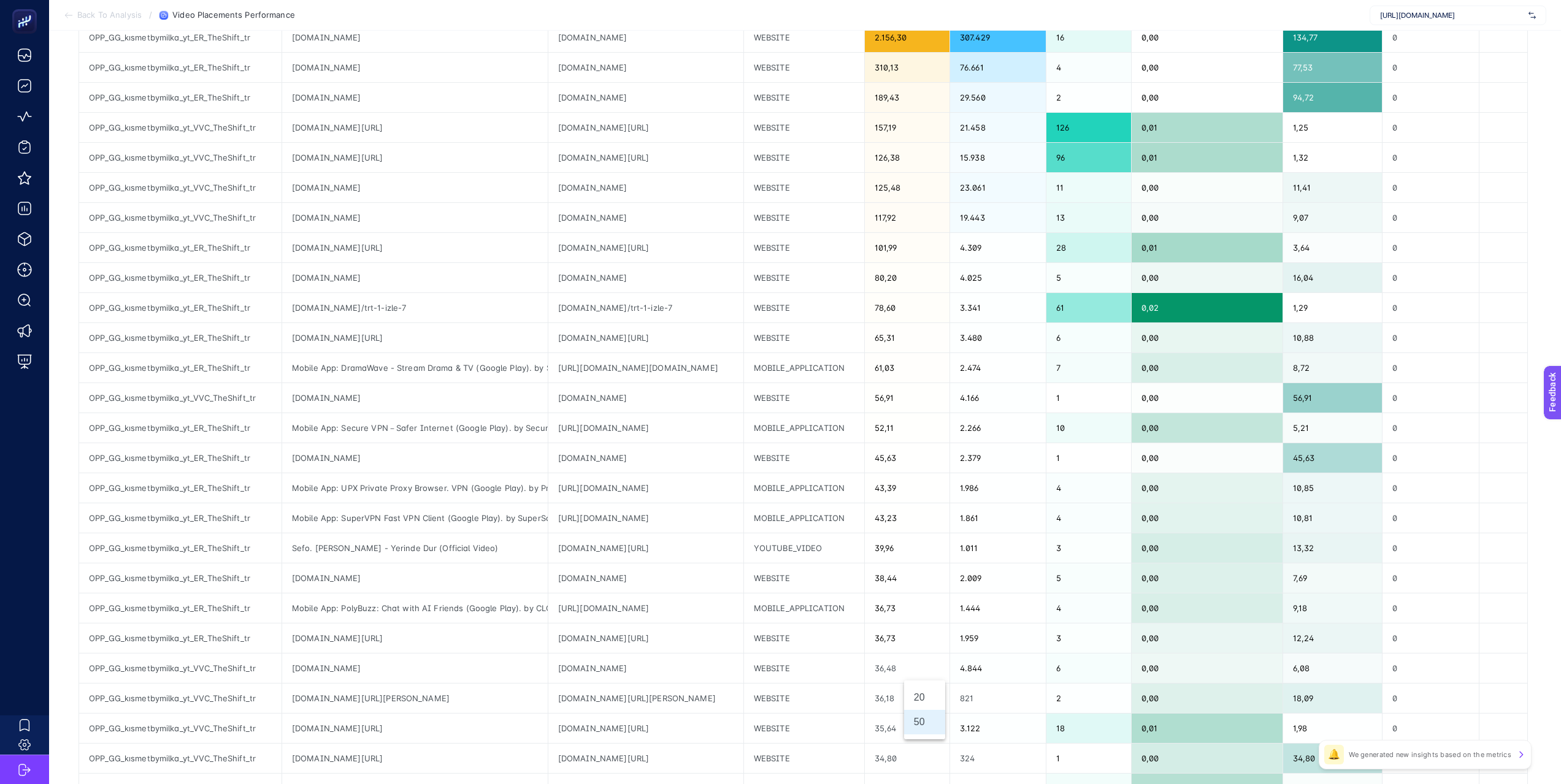
scroll to position [1106, 5]
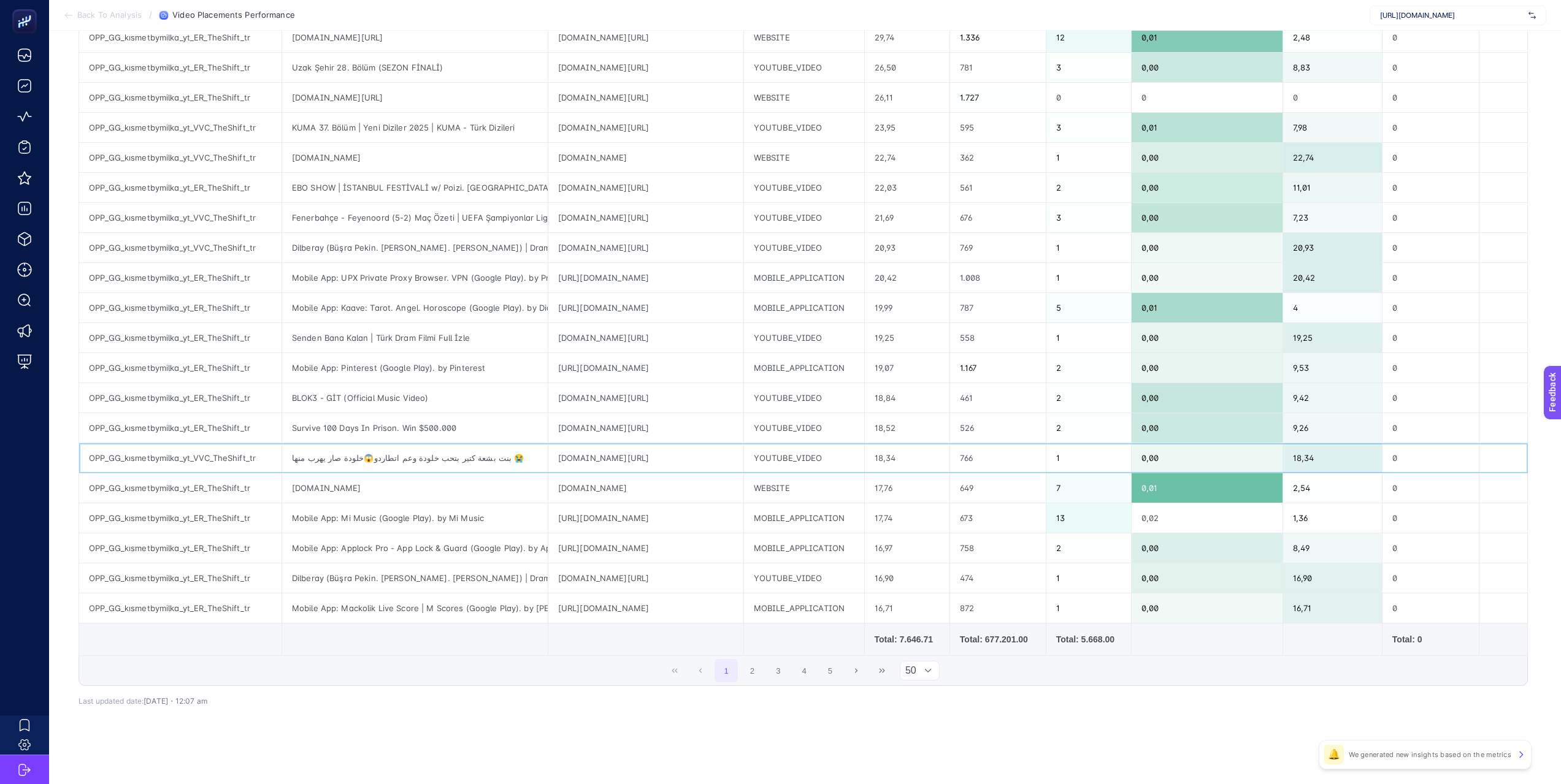
click at [569, 453] on div "youtube.com/video/Sxvq_vd4LcE" at bounding box center [646, 458] width 195 height 30
copy tr "youtube.com/video/Sxvq_vd4LcE"
click at [569, 453] on div "youtube.com/video/Sxvq_vd4LcE" at bounding box center [646, 458] width 195 height 30
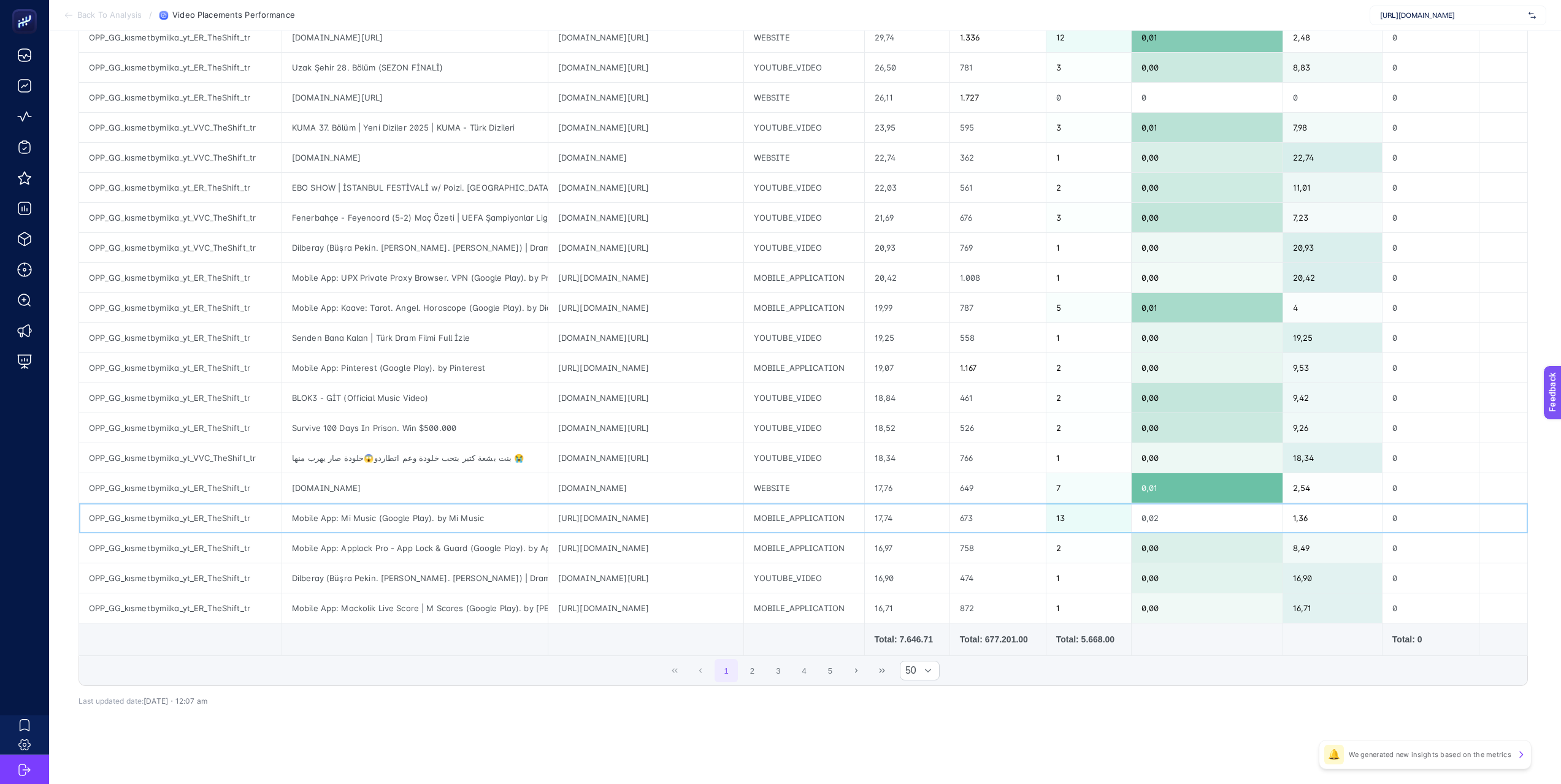
click at [627, 511] on div "[URL][DOMAIN_NAME]" at bounding box center [646, 517] width 195 height 30
click at [726, 554] on div "https://play.google.com/store/apps/details?id=com.ibragunduz.applockpro" at bounding box center [646, 548] width 195 height 30
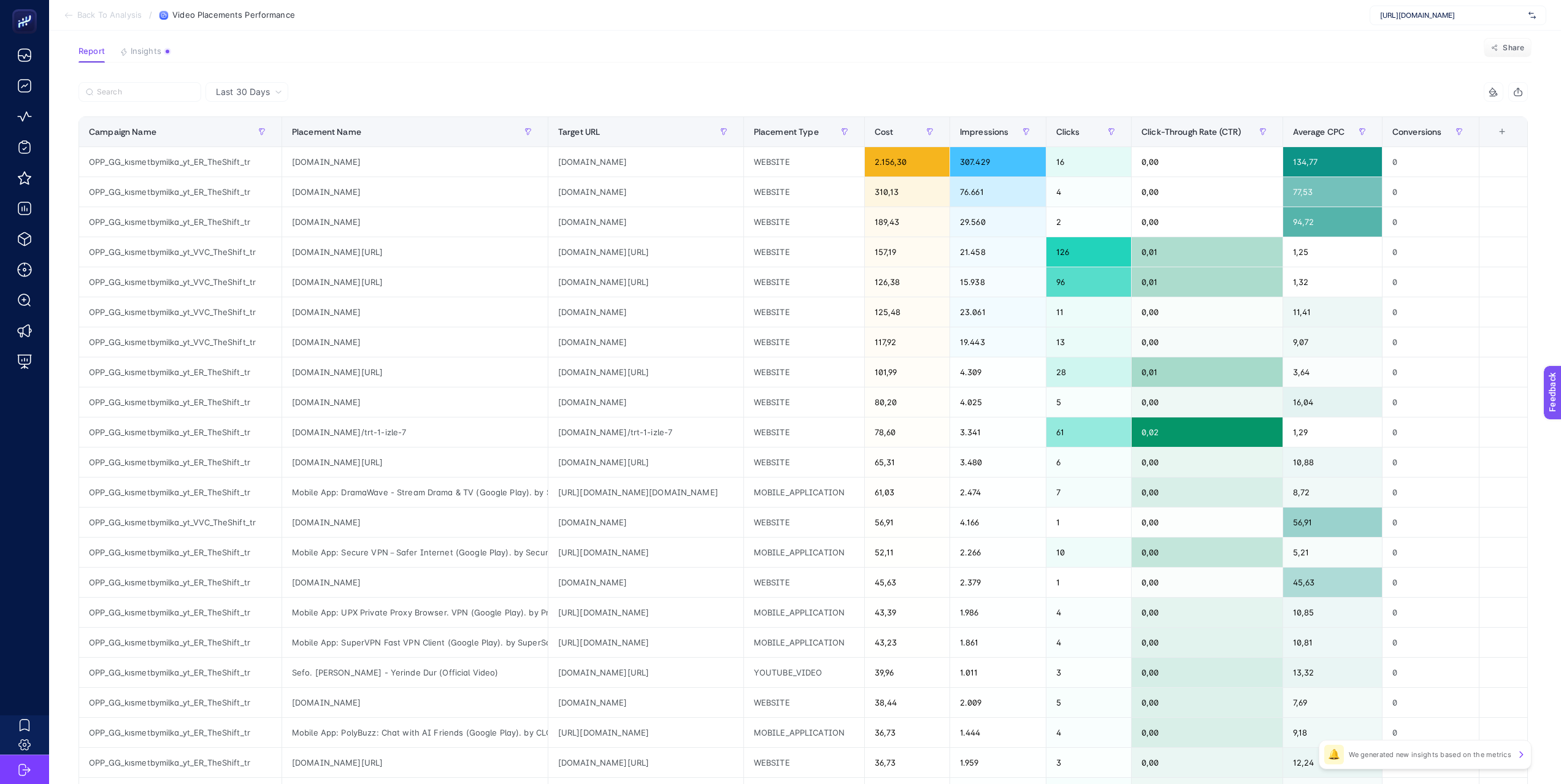
scroll to position [114, 5]
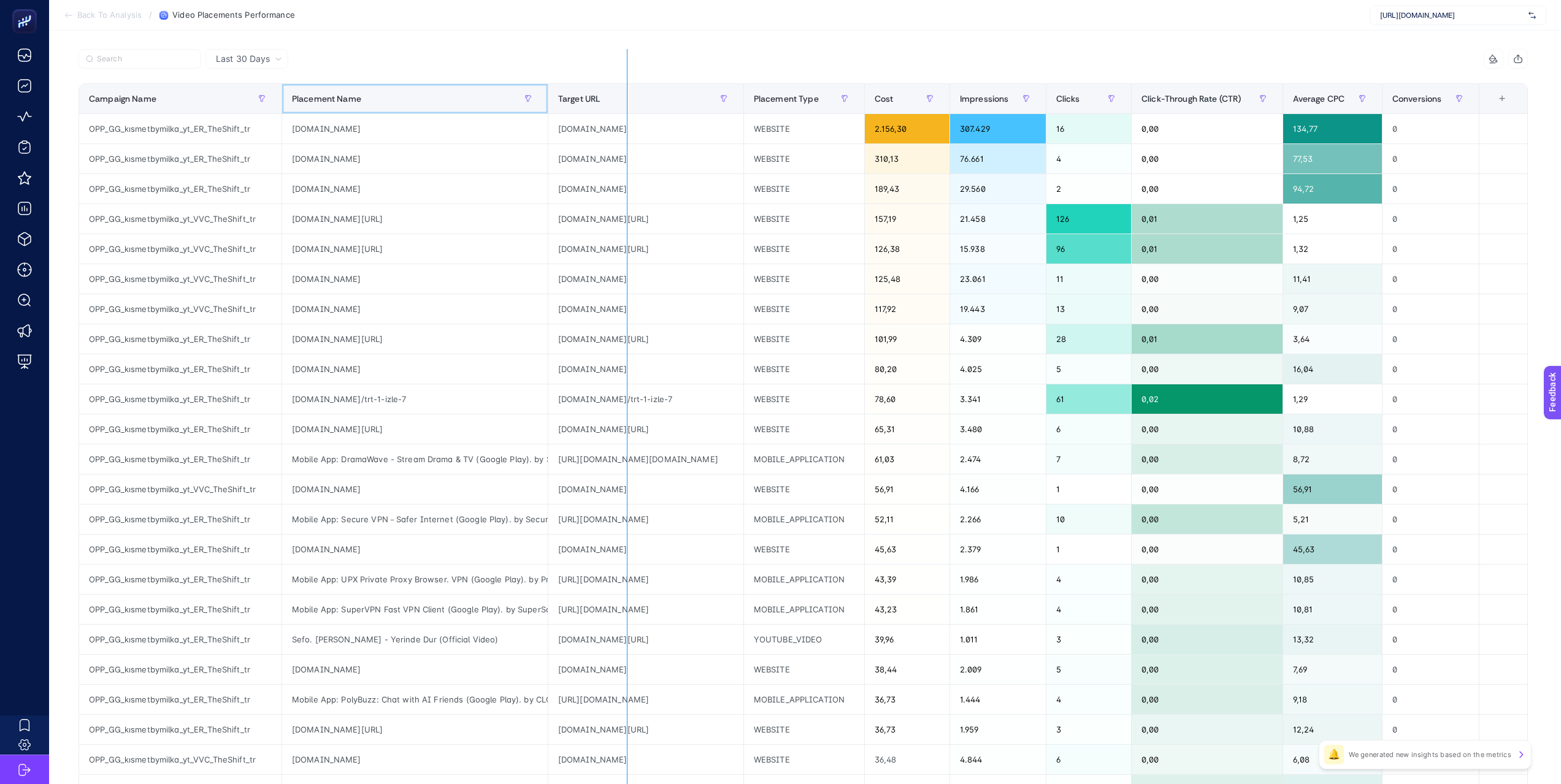
drag, startPoint x: 518, startPoint y: 97, endPoint x: 621, endPoint y: 98, distance: 103.0
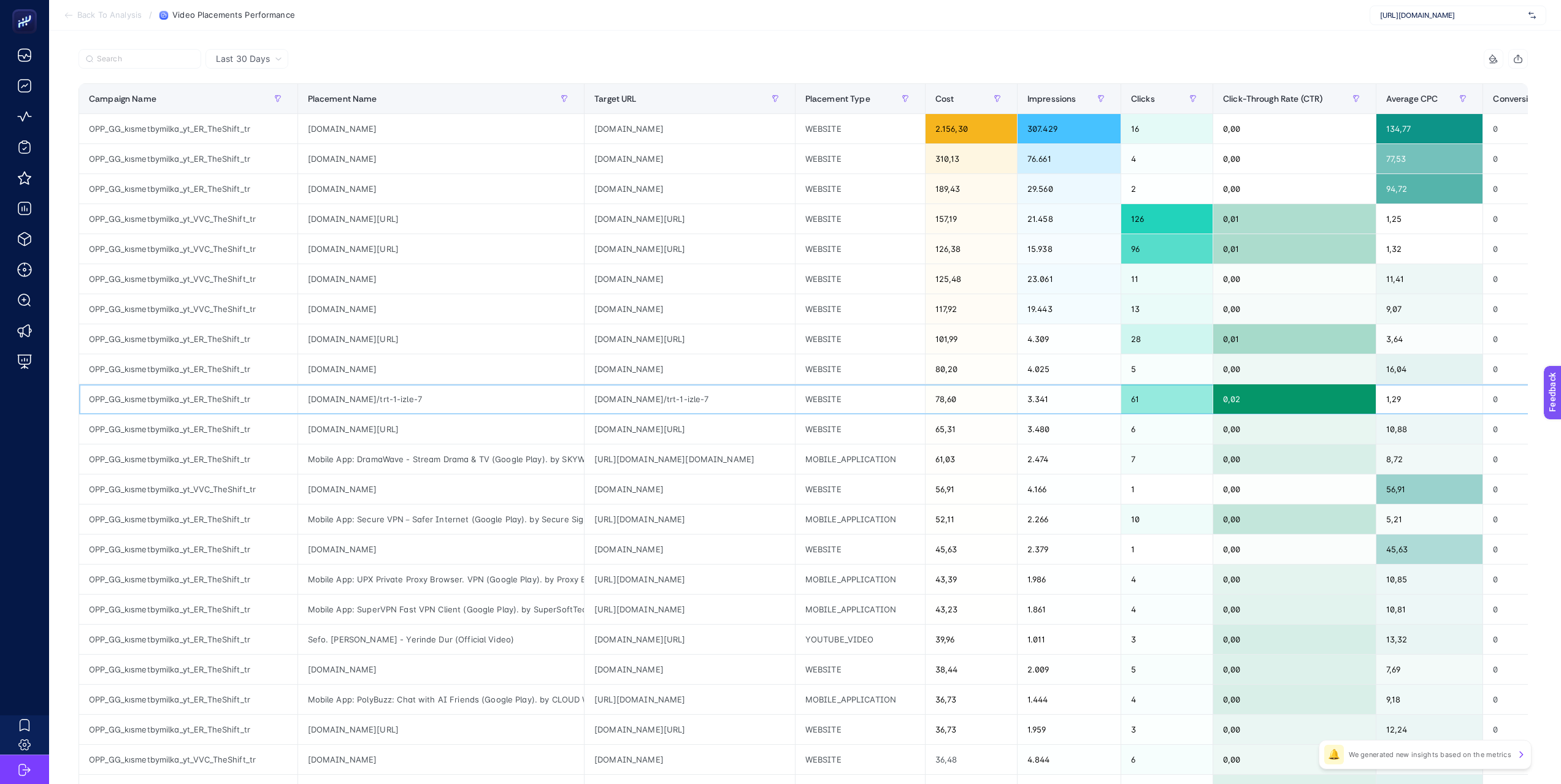
click at [384, 395] on div "www.canlitv.top/trt-1-izle-7" at bounding box center [441, 398] width 286 height 30
copy tr "www.canlitv.top/trt-1-izle-7"
click at [468, 380] on div "www.mackolik.com" at bounding box center [441, 369] width 286 height 30
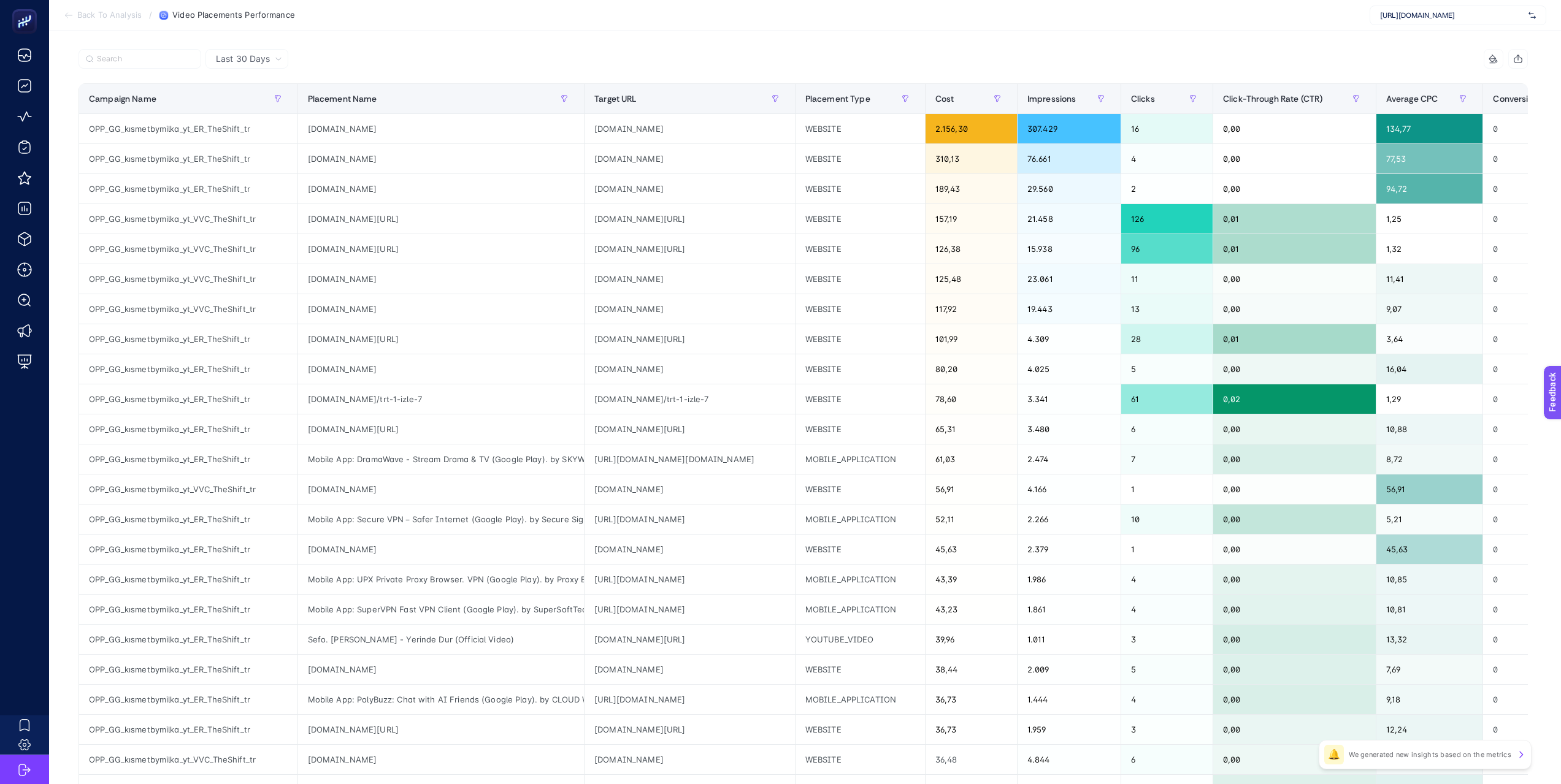
click at [423, 21] on section "Back To Analysis / Video Placements Performance https://kismetbymilka.com.tr/" at bounding box center [805, 15] width 1512 height 30
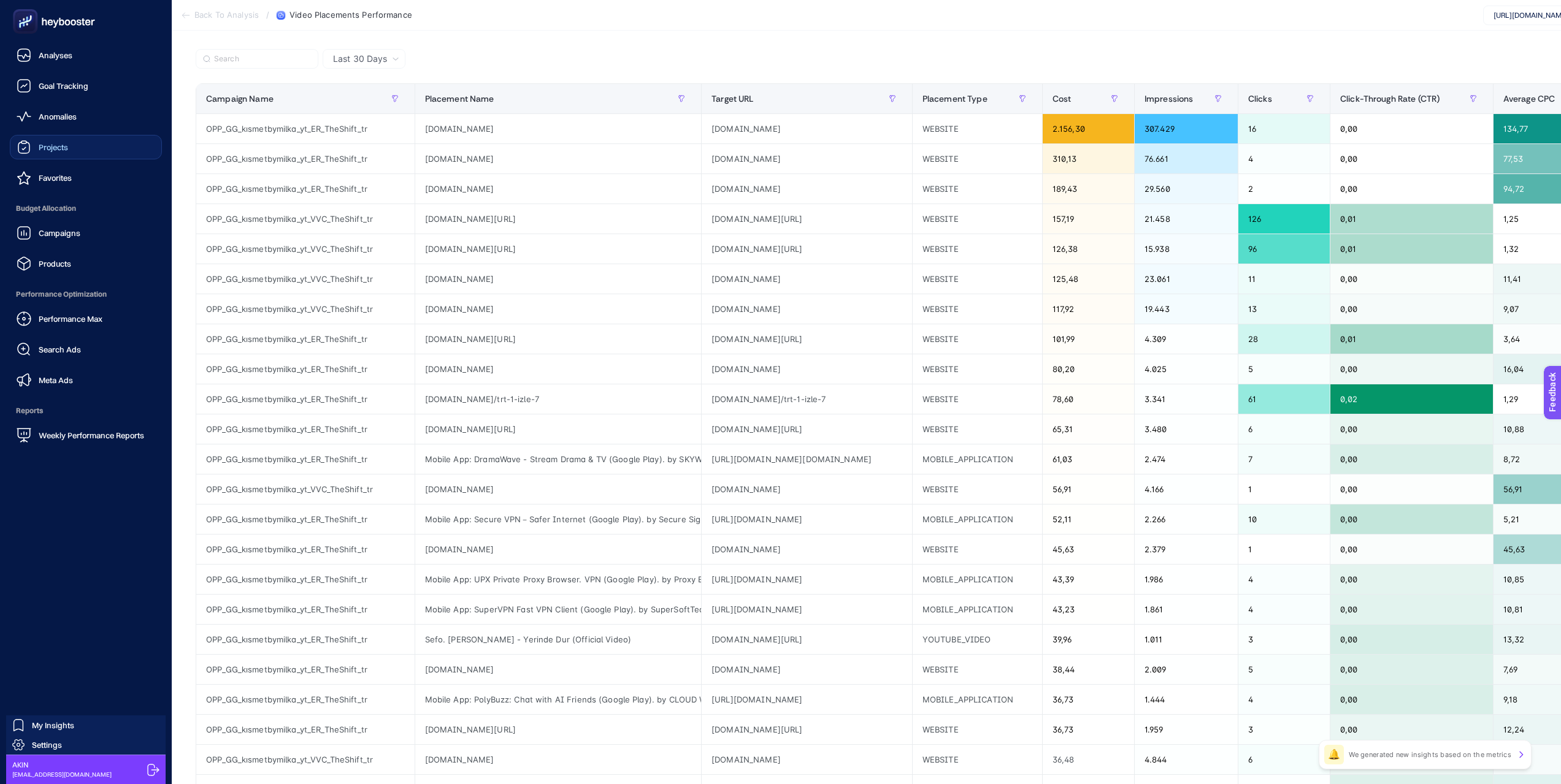
click at [136, 149] on link "Projects" at bounding box center [86, 147] width 152 height 24
